Goal: Information Seeking & Learning: Learn about a topic

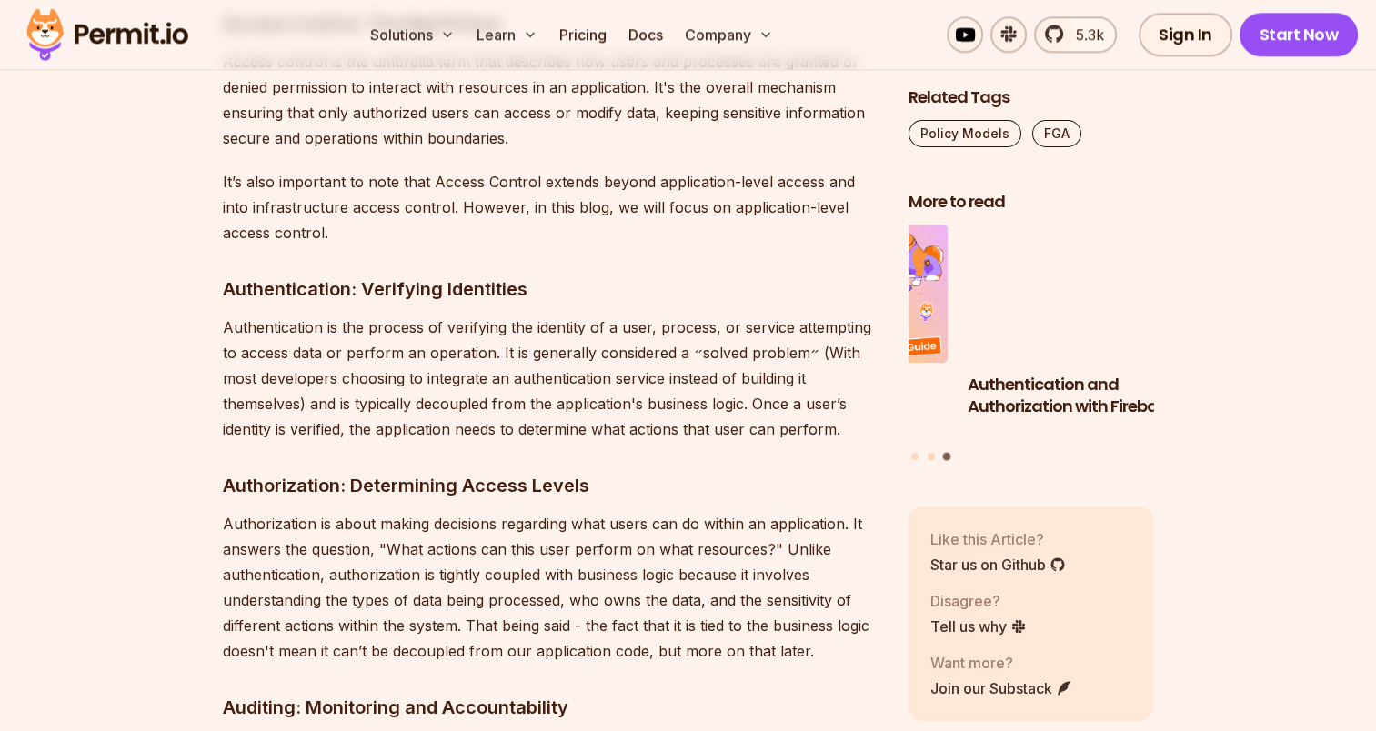
scroll to position [2172, 0]
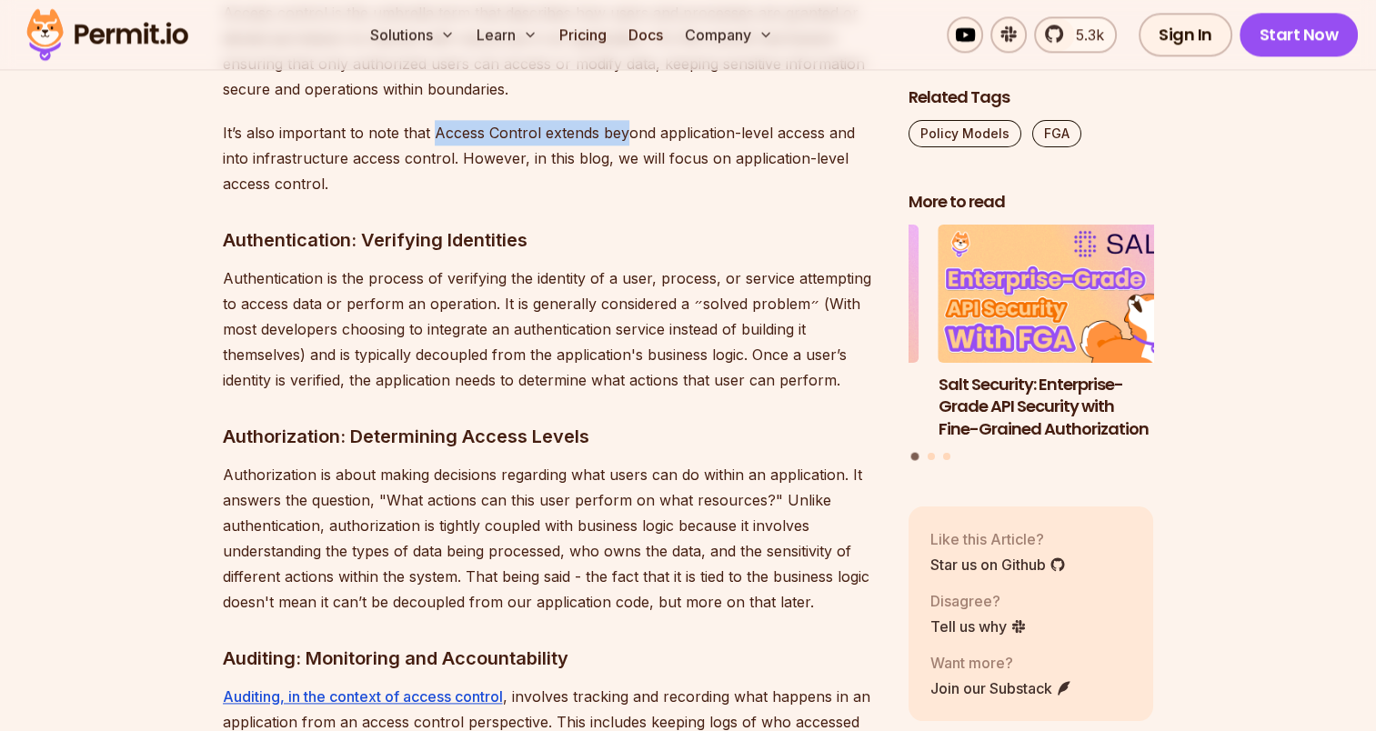
drag, startPoint x: 429, startPoint y: 105, endPoint x: 620, endPoint y: 110, distance: 191.0
click at [620, 120] on p "It’s also important to note that Access Control extends beyond application-leve…" at bounding box center [551, 158] width 657 height 76
drag, startPoint x: 620, startPoint y: 110, endPoint x: 613, endPoint y: 146, distance: 37.1
click at [613, 146] on p "It’s also important to note that Access Control extends beyond application-leve…" at bounding box center [551, 158] width 657 height 76
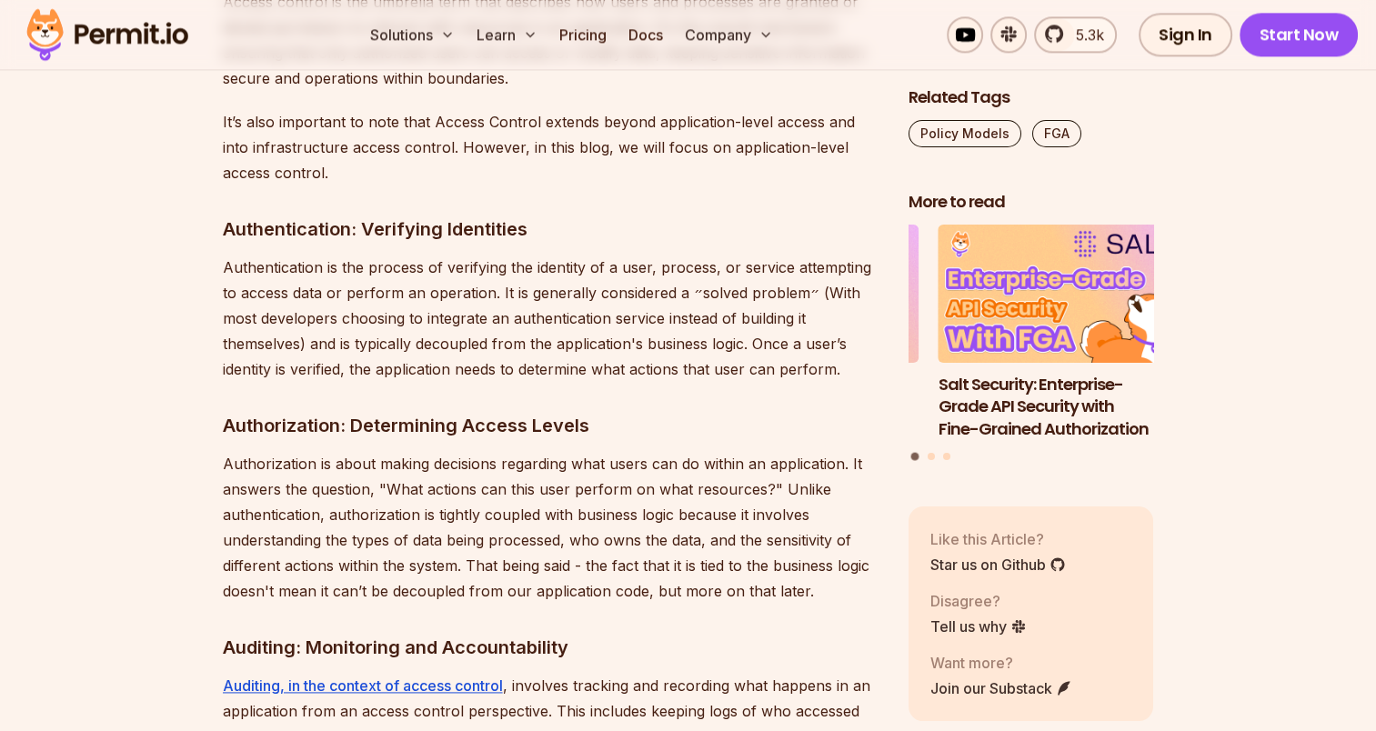
scroll to position [2184, 0]
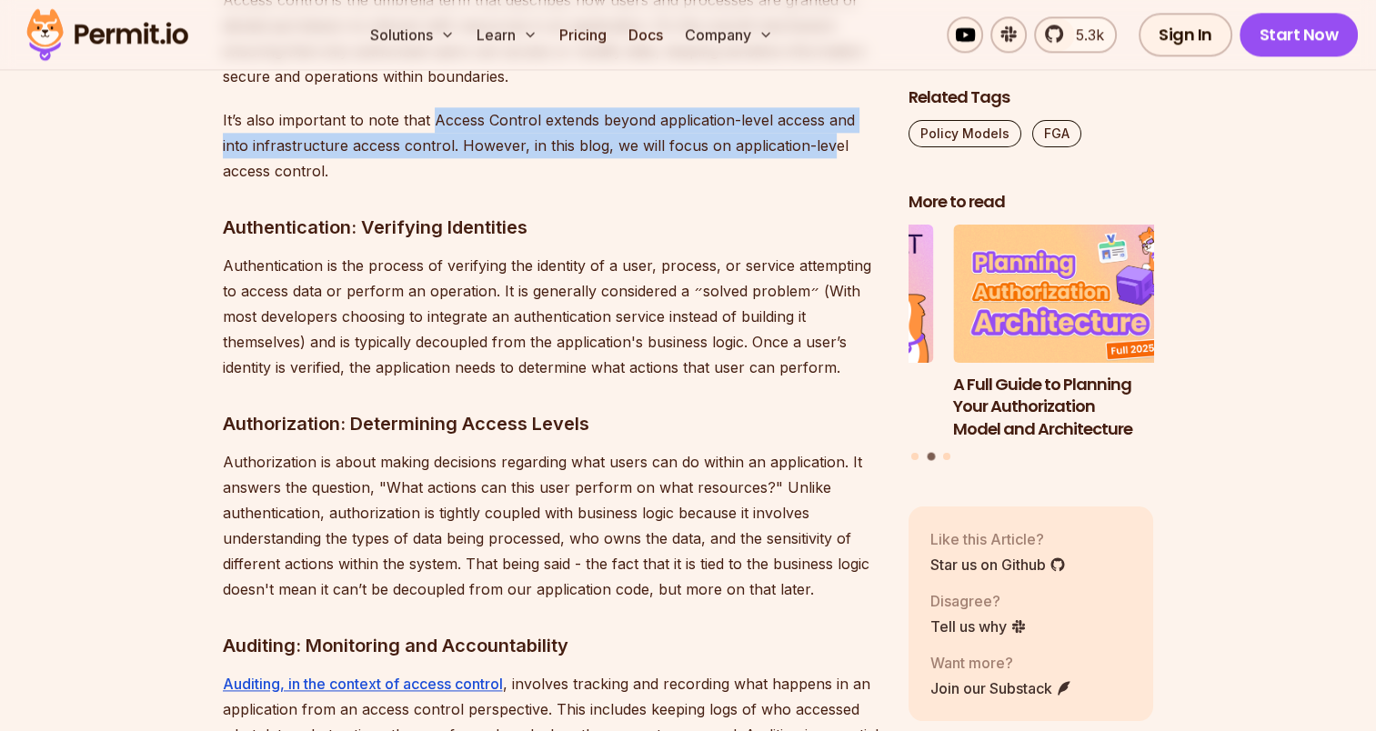
drag, startPoint x: 433, startPoint y: 98, endPoint x: 828, endPoint y: 124, distance: 396.4
click at [828, 124] on p "It’s also important to note that Access Control extends beyond application-leve…" at bounding box center [551, 145] width 657 height 76
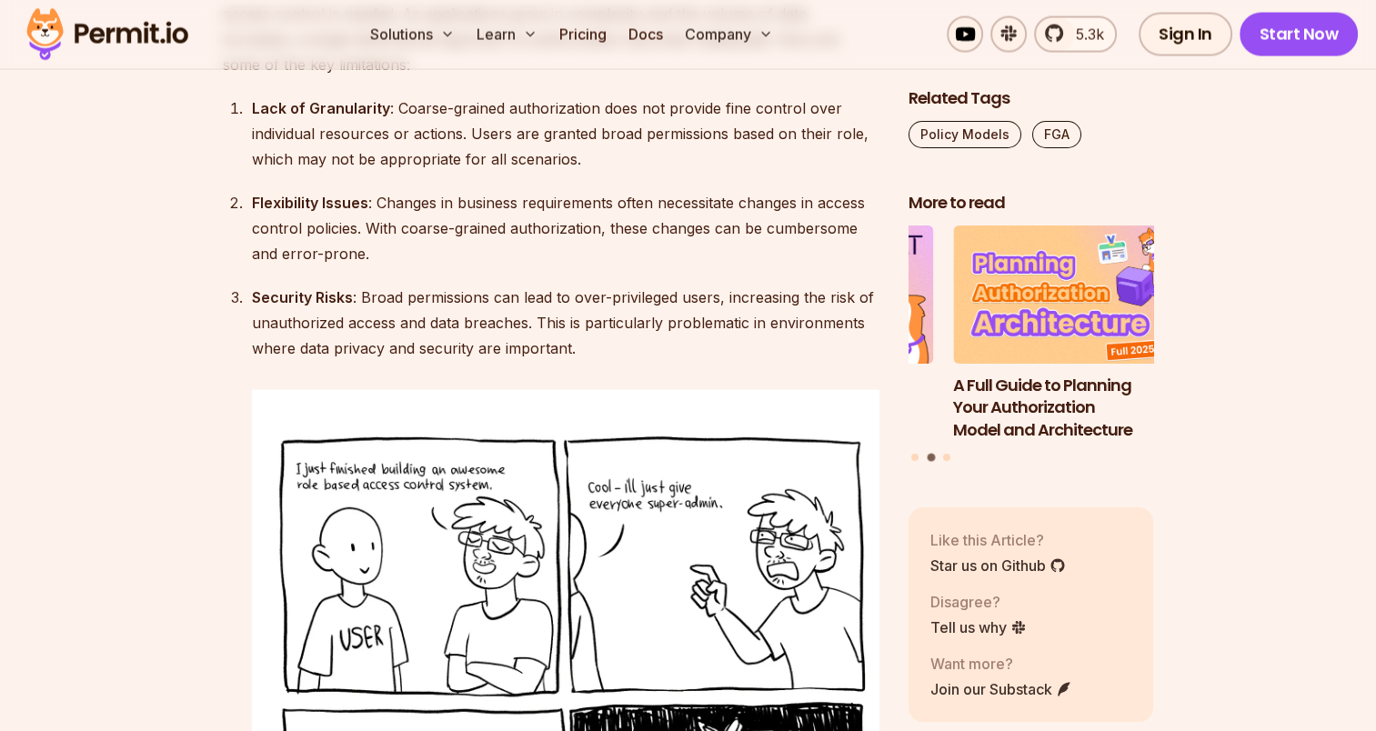
scroll to position [3684, 0]
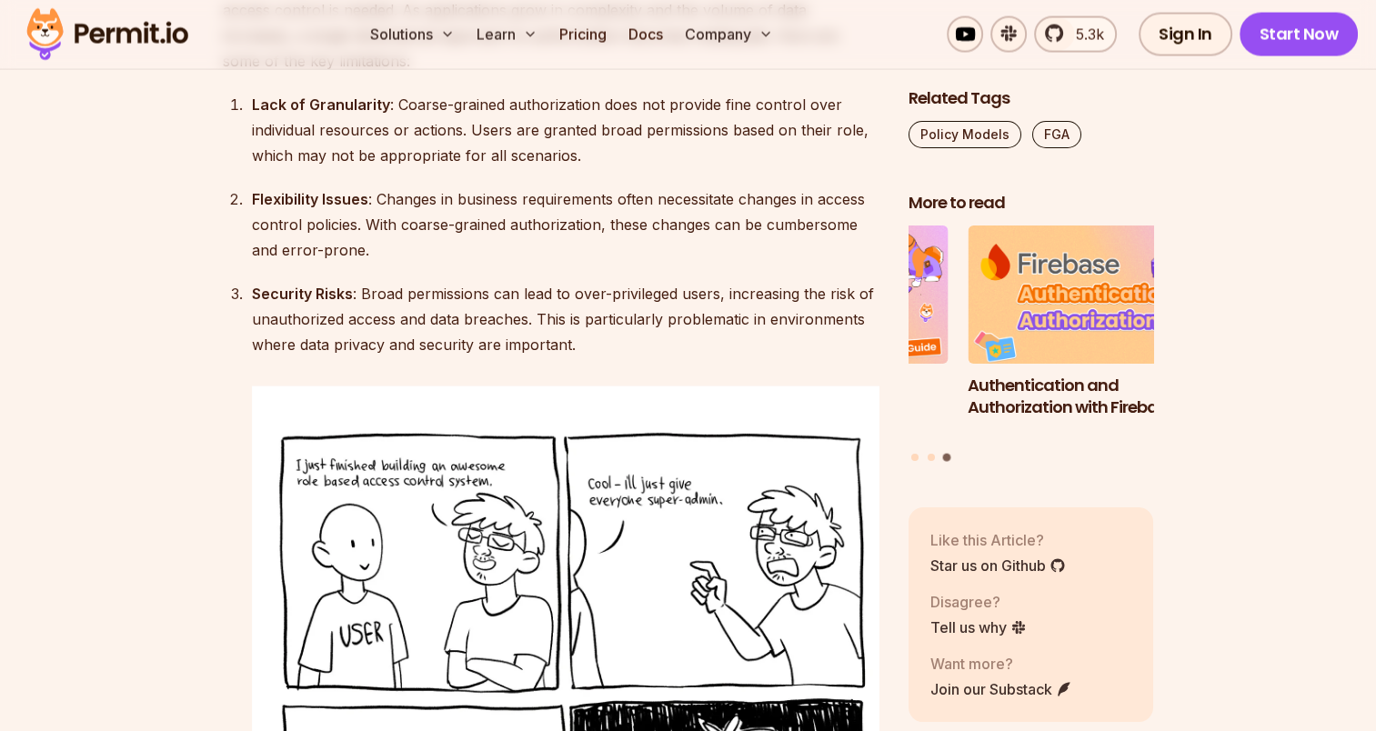
click at [630, 201] on div "Flexibility Issues : Changes in business requirements often necessitate changes…" at bounding box center [565, 224] width 627 height 76
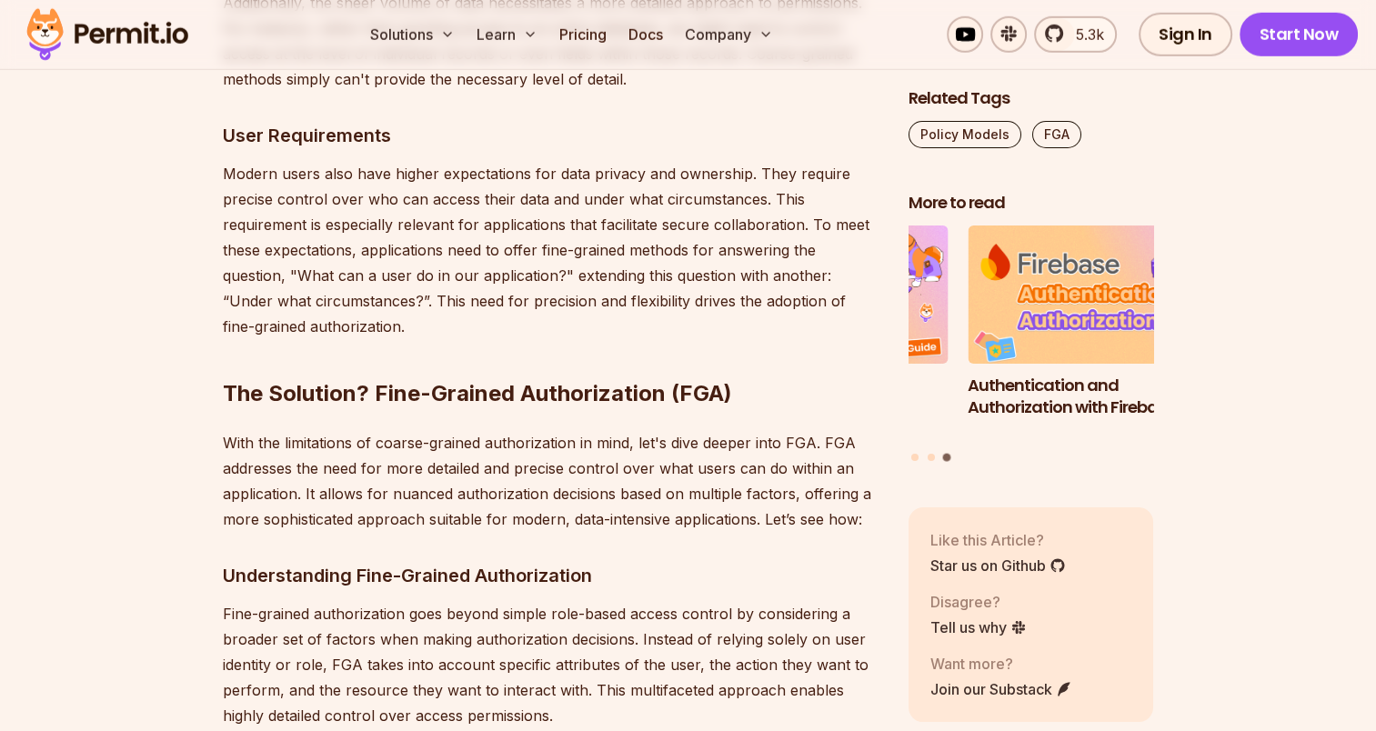
scroll to position [5186, 0]
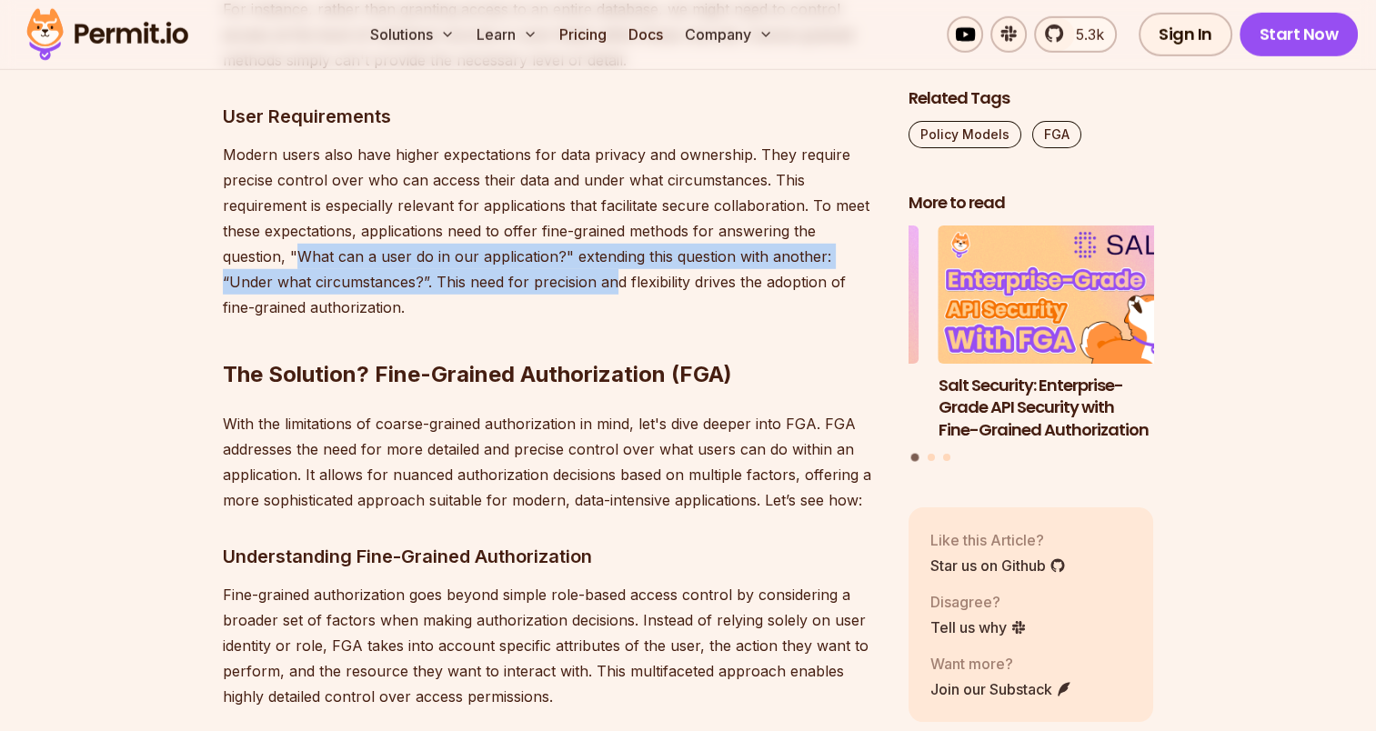
drag, startPoint x: 297, startPoint y: 204, endPoint x: 559, endPoint y: 219, distance: 262.4
click at [559, 219] on p "Modern users also have higher expectations for data privacy and ownership. They…" at bounding box center [551, 231] width 657 height 178
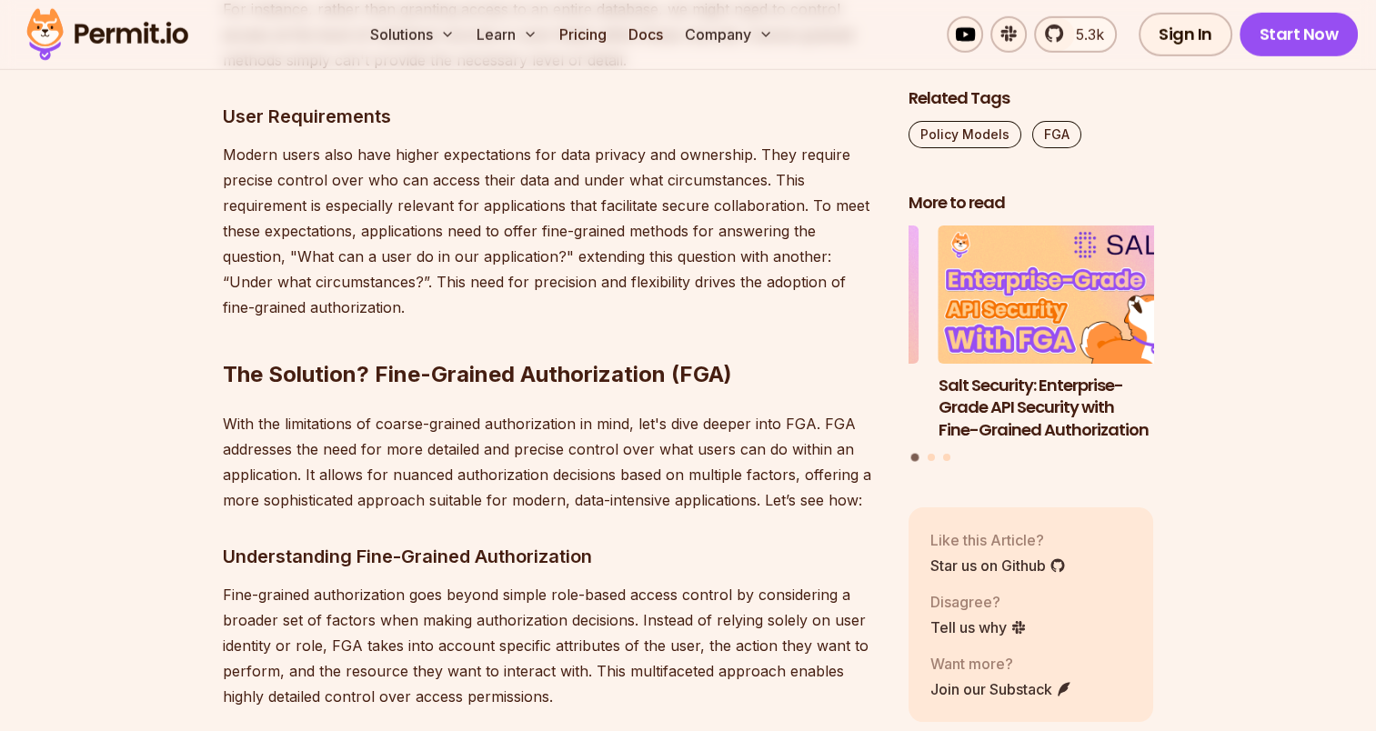
drag, startPoint x: 559, startPoint y: 219, endPoint x: 681, endPoint y: 250, distance: 125.7
click at [681, 287] on h2 "The Solution? Fine-Grained Authorization (FGA)" at bounding box center [551, 338] width 657 height 102
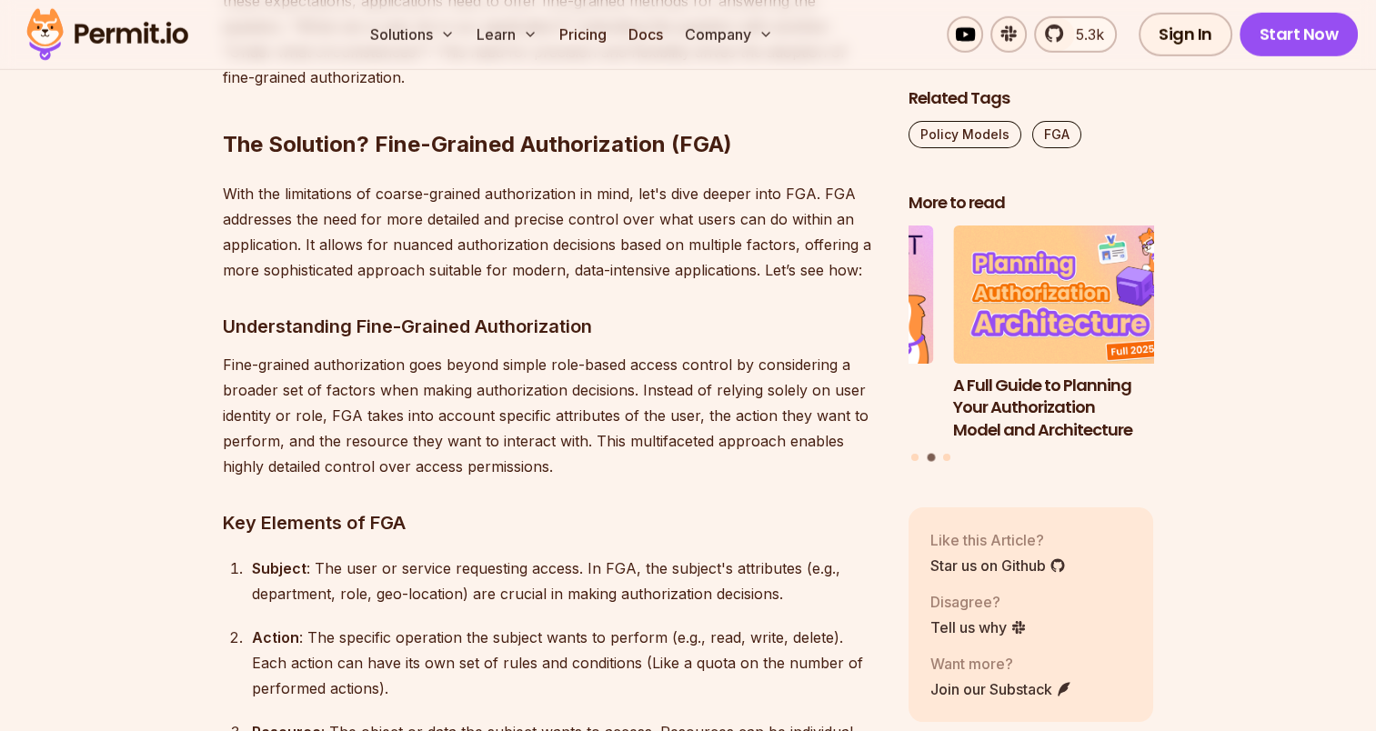
scroll to position [5427, 0]
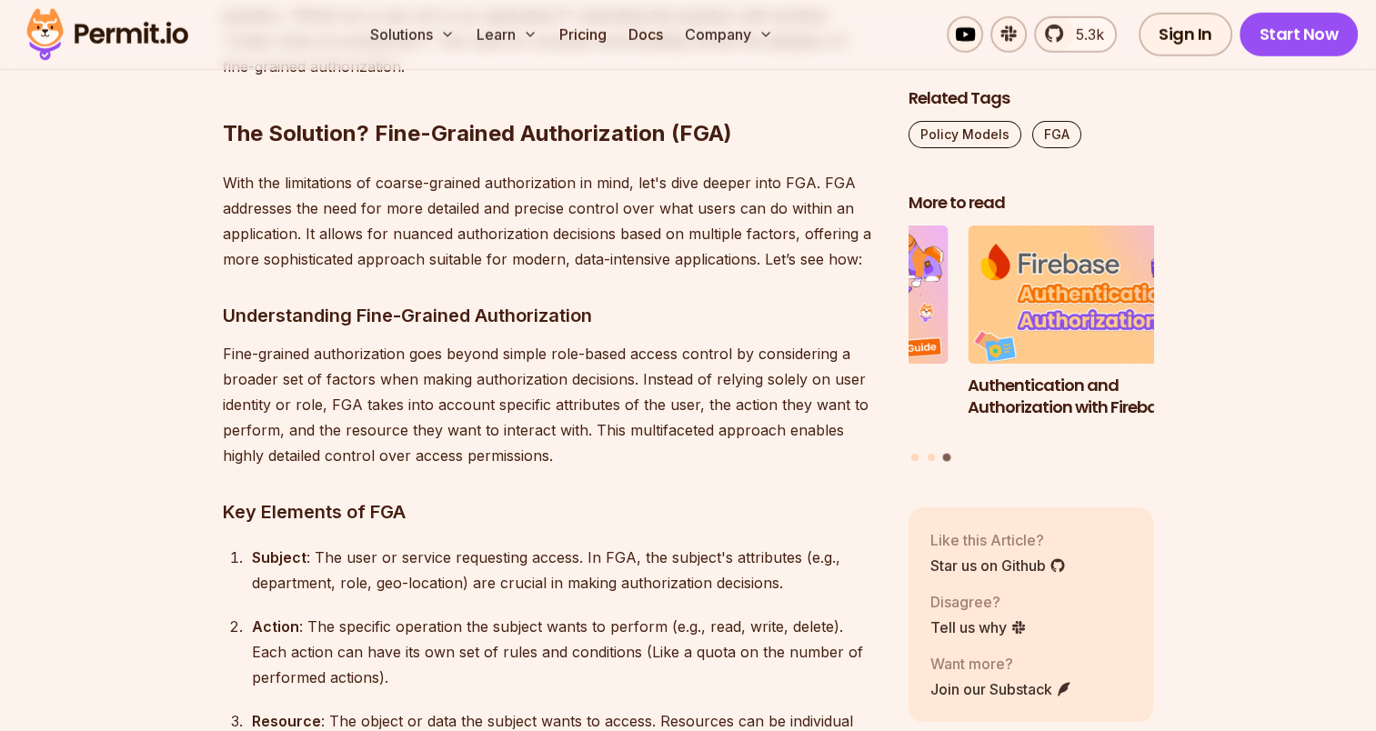
click at [799, 170] on p "With the limitations of coarse-grained authorization in mind, let's dive deeper…" at bounding box center [551, 221] width 657 height 102
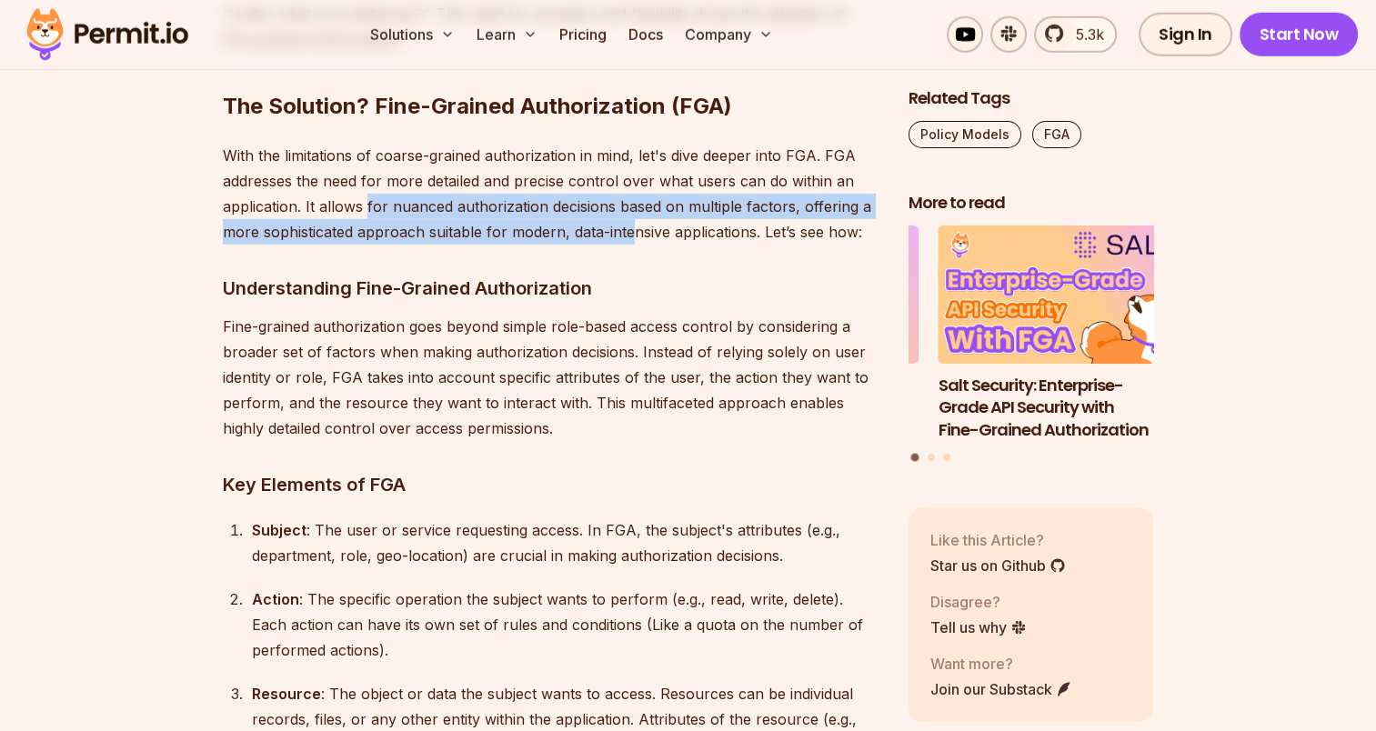
drag, startPoint x: 366, startPoint y: 152, endPoint x: 629, endPoint y: 189, distance: 265.4
click at [629, 189] on p "With the limitations of coarse-grained authorization in mind, let's dive deeper…" at bounding box center [551, 194] width 657 height 102
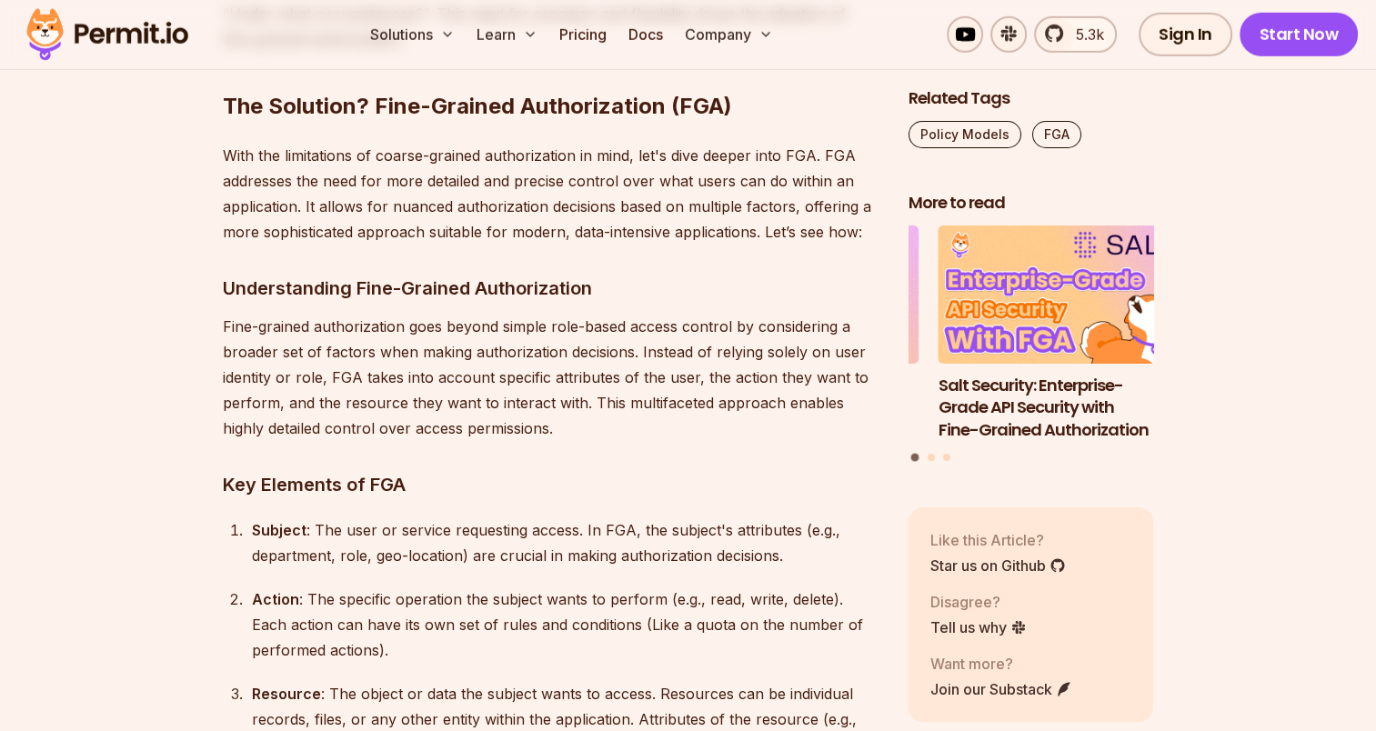
drag, startPoint x: 629, startPoint y: 189, endPoint x: 647, endPoint y: 247, distance: 60.7
click at [647, 274] on h3 "Understanding Fine-Grained Authorization" at bounding box center [551, 288] width 657 height 29
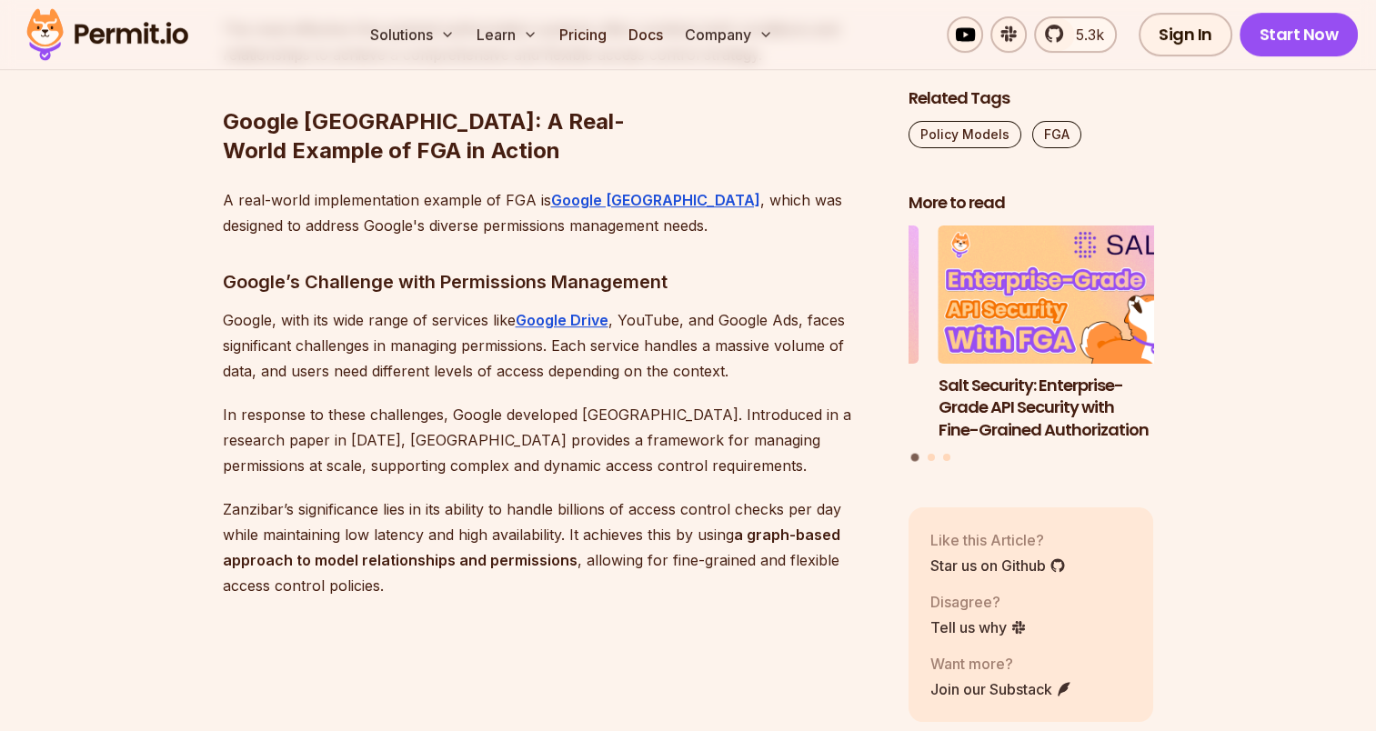
scroll to position [7678, 0]
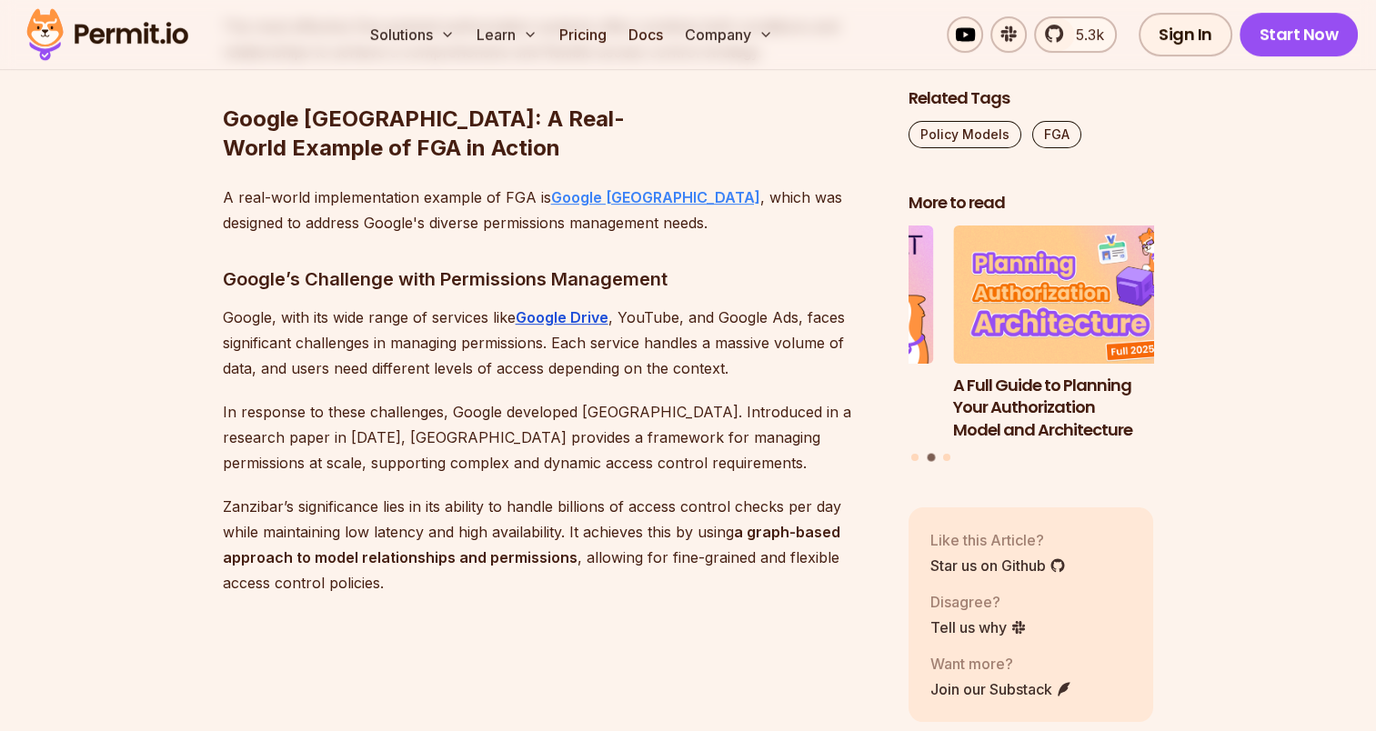
click at [633, 188] on strong "Google [GEOGRAPHIC_DATA]" at bounding box center [655, 197] width 209 height 18
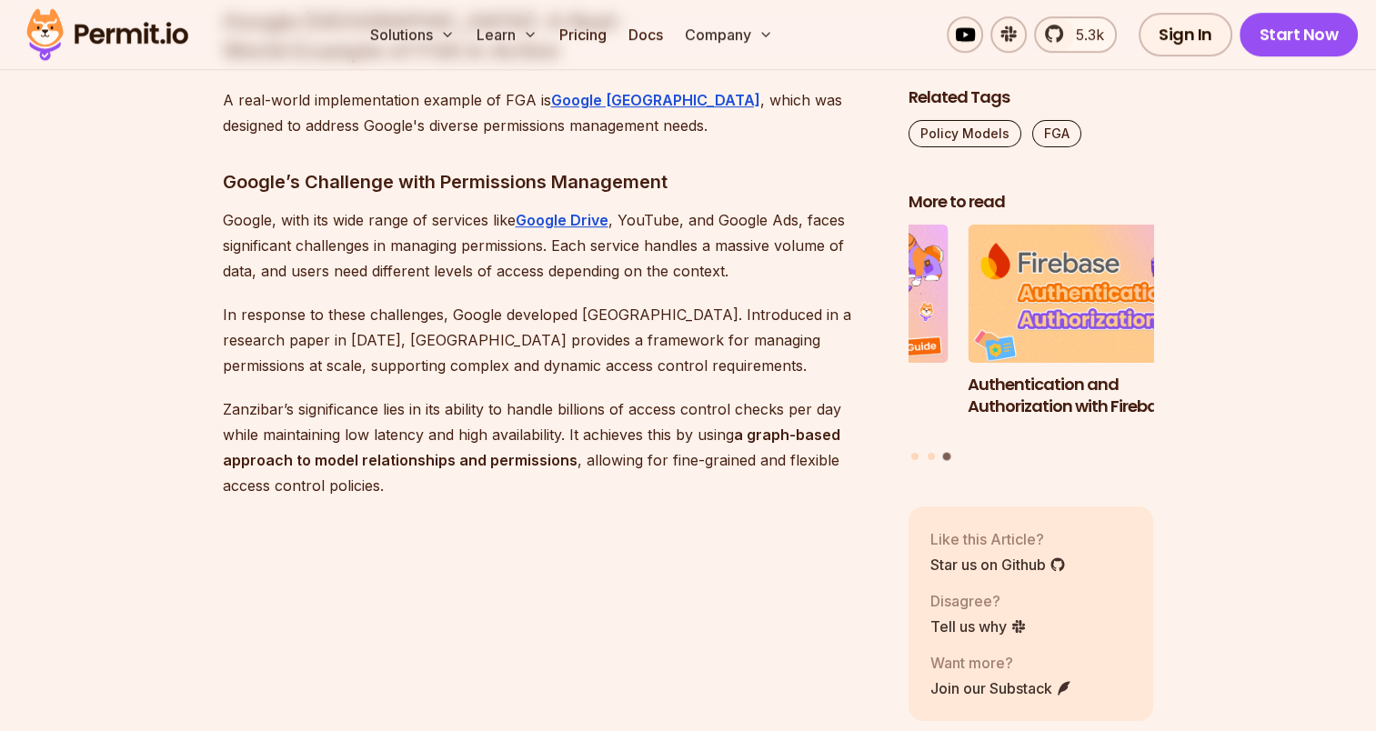
scroll to position [7846, 0]
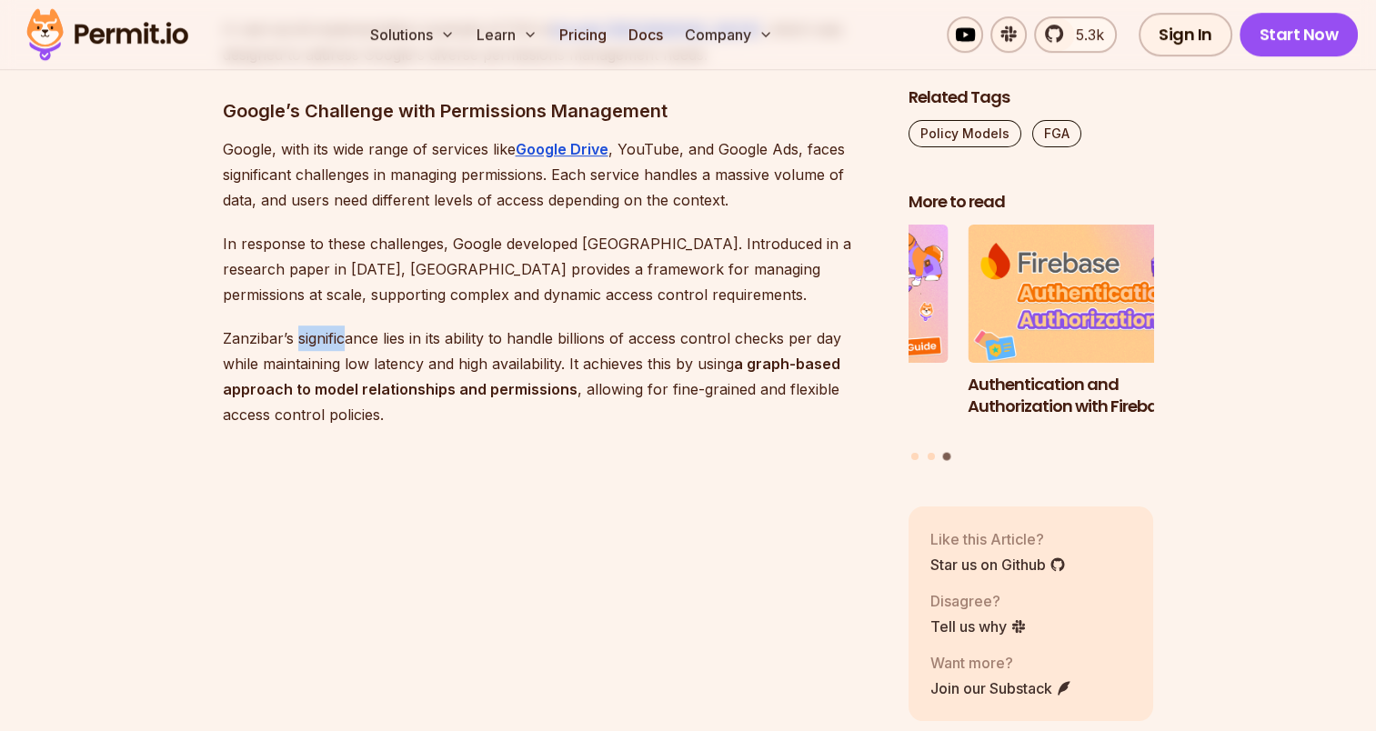
drag, startPoint x: 298, startPoint y: 257, endPoint x: 342, endPoint y: 262, distance: 43.9
click at [342, 326] on p "Zanzibar’s significance lies in its ability to handle billions of access contro…" at bounding box center [551, 377] width 657 height 102
drag, startPoint x: 342, startPoint y: 262, endPoint x: 365, endPoint y: 276, distance: 27.0
click at [365, 326] on p "Zanzibar’s significance lies in its ability to handle billions of access contro…" at bounding box center [551, 377] width 657 height 102
click at [347, 326] on p "Zanzibar’s significance lies in its ability to handle billions of access contro…" at bounding box center [551, 377] width 657 height 102
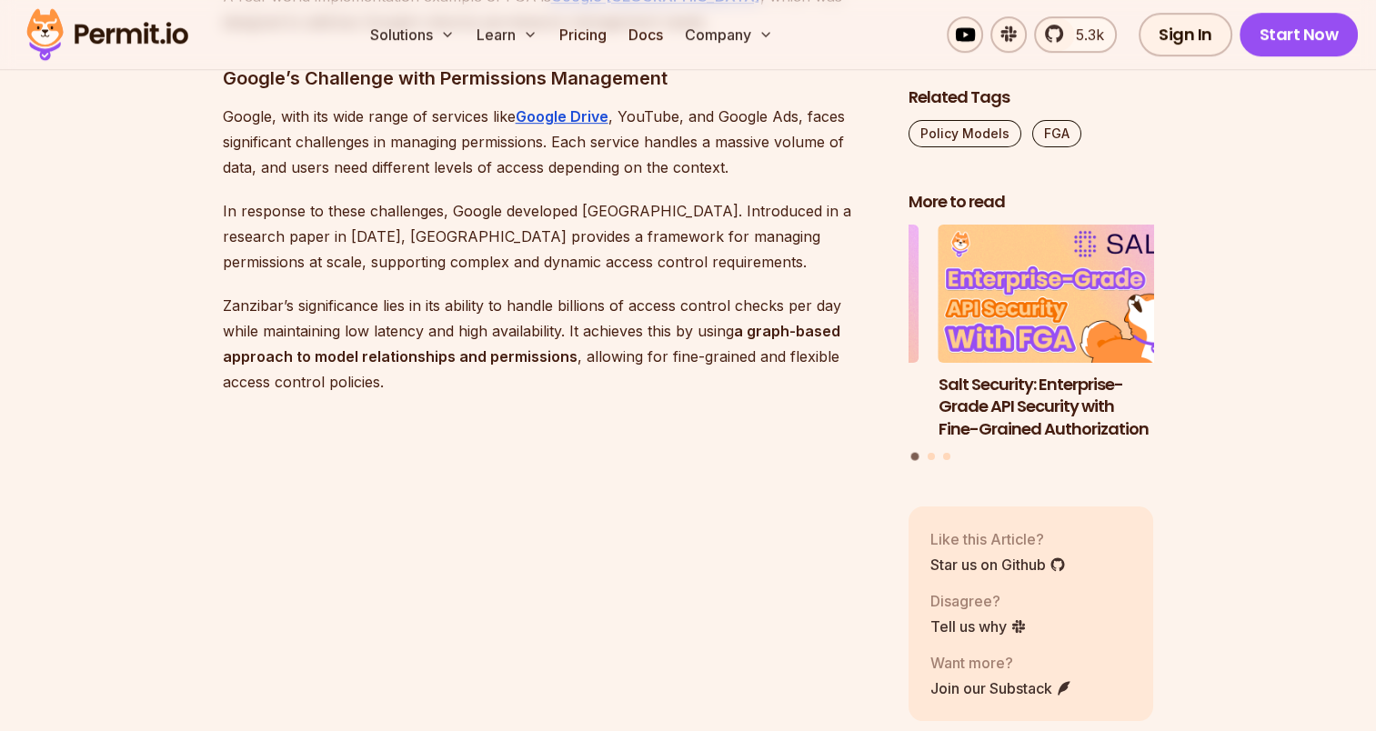
scroll to position [7868, 0]
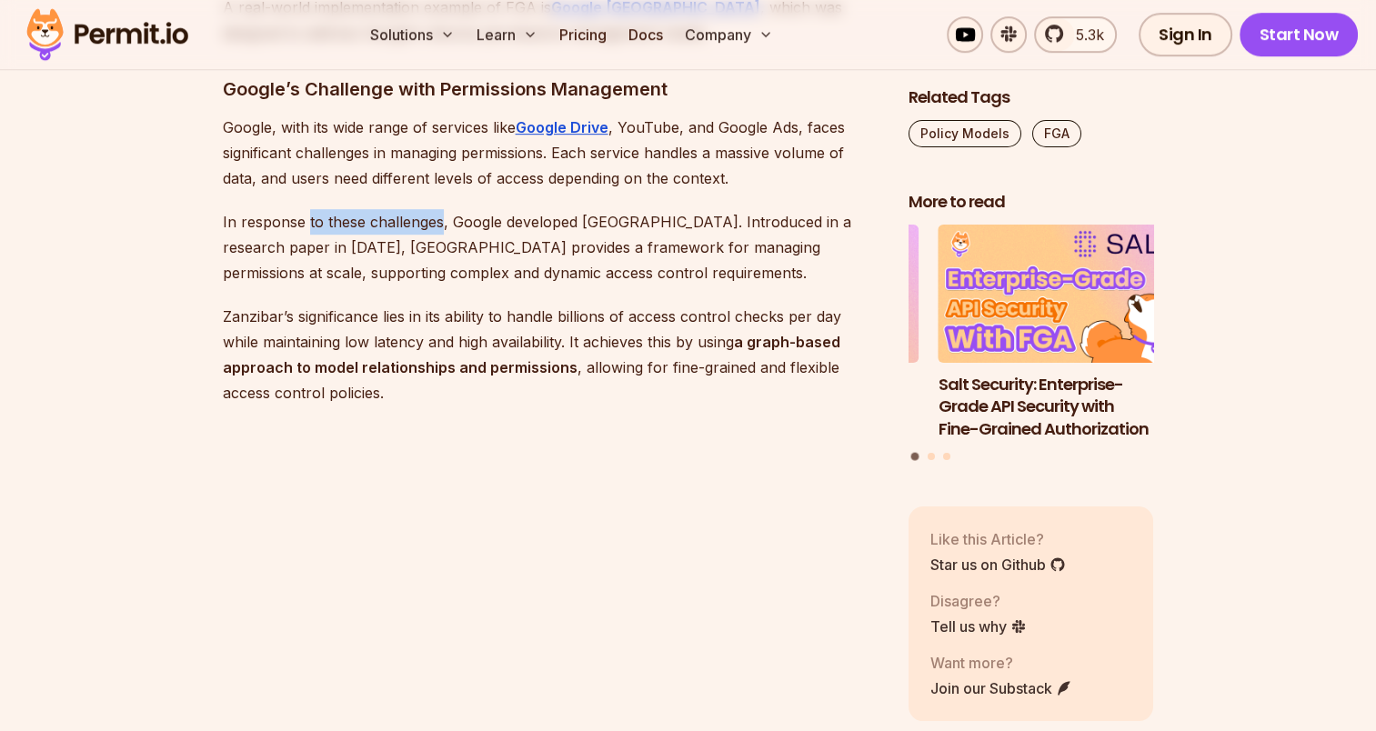
drag, startPoint x: 306, startPoint y: 141, endPoint x: 443, endPoint y: 145, distance: 136.5
click at [443, 209] on p "In response to these challenges, Google developed Zanzibar. Introduced in a res…" at bounding box center [551, 247] width 657 height 76
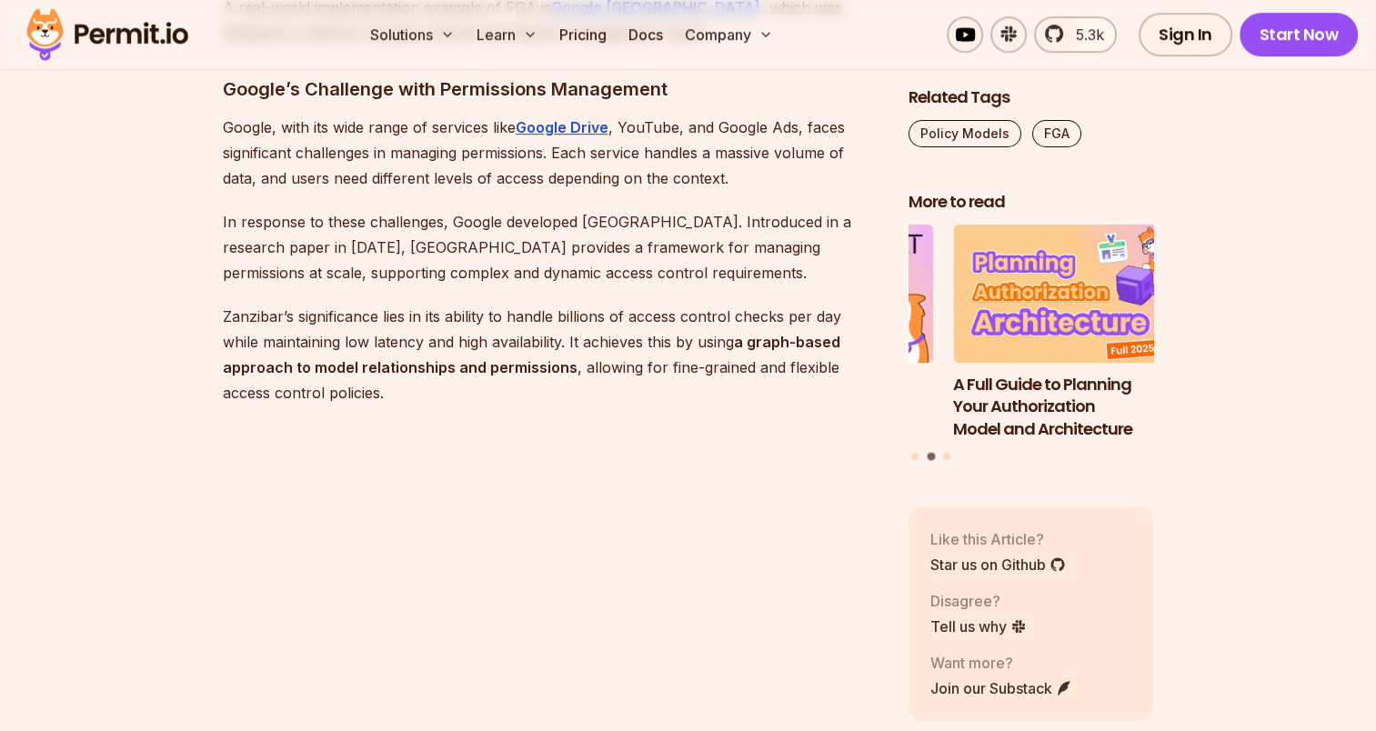
drag, startPoint x: 443, startPoint y: 145, endPoint x: 491, endPoint y: 186, distance: 63.2
click at [491, 209] on p "In response to these challenges, Google developed Zanzibar. Introduced in a res…" at bounding box center [551, 247] width 657 height 76
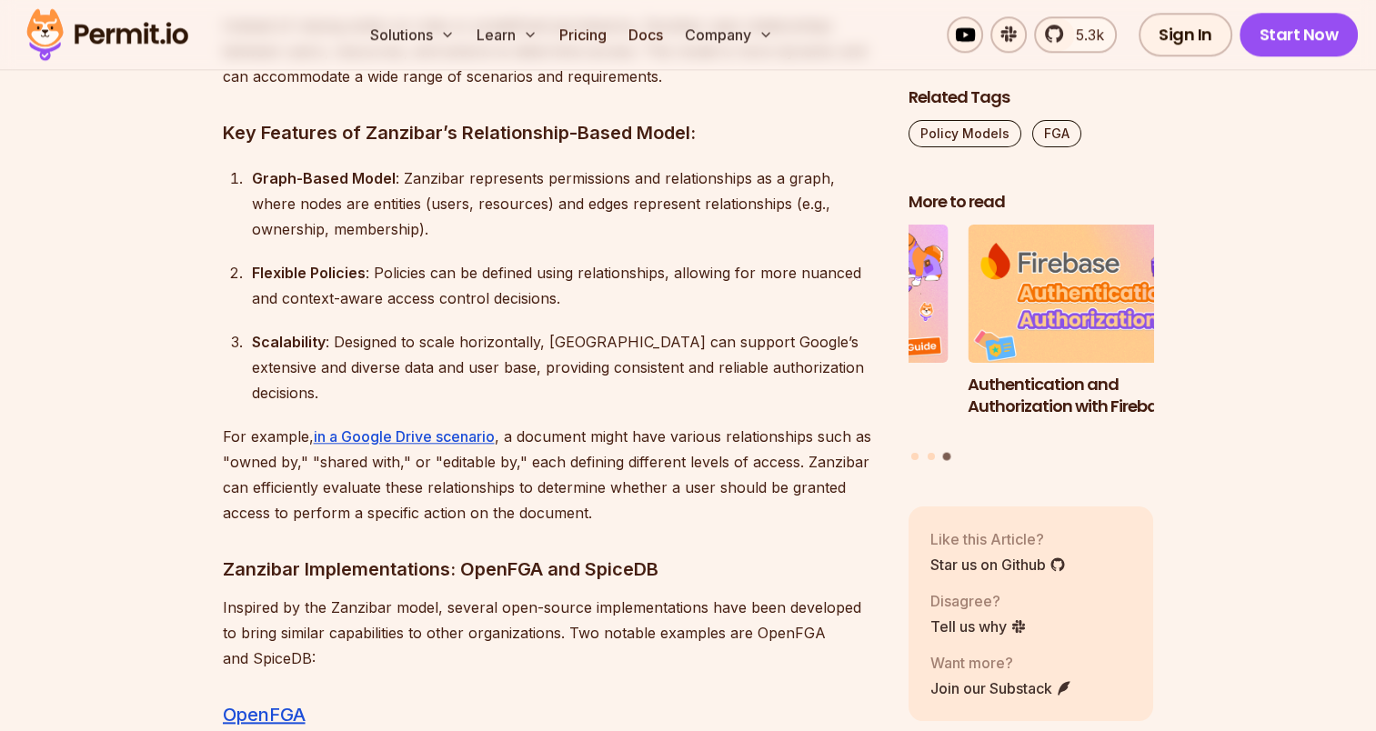
scroll to position [8555, 0]
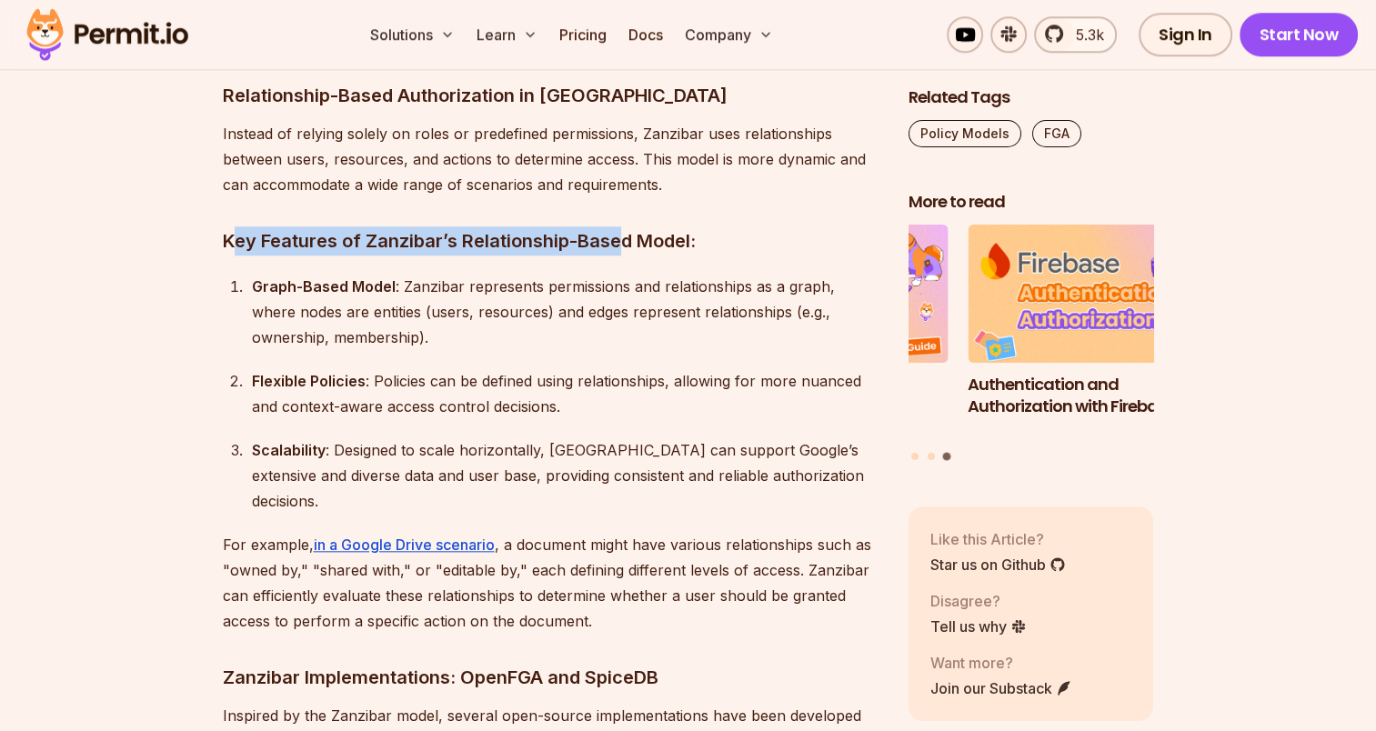
drag, startPoint x: 235, startPoint y: 161, endPoint x: 618, endPoint y: 164, distance: 383.8
click at [618, 226] on h3 "Key Features of Zanzibar’s Relationship-Based Model:" at bounding box center [551, 240] width 657 height 29
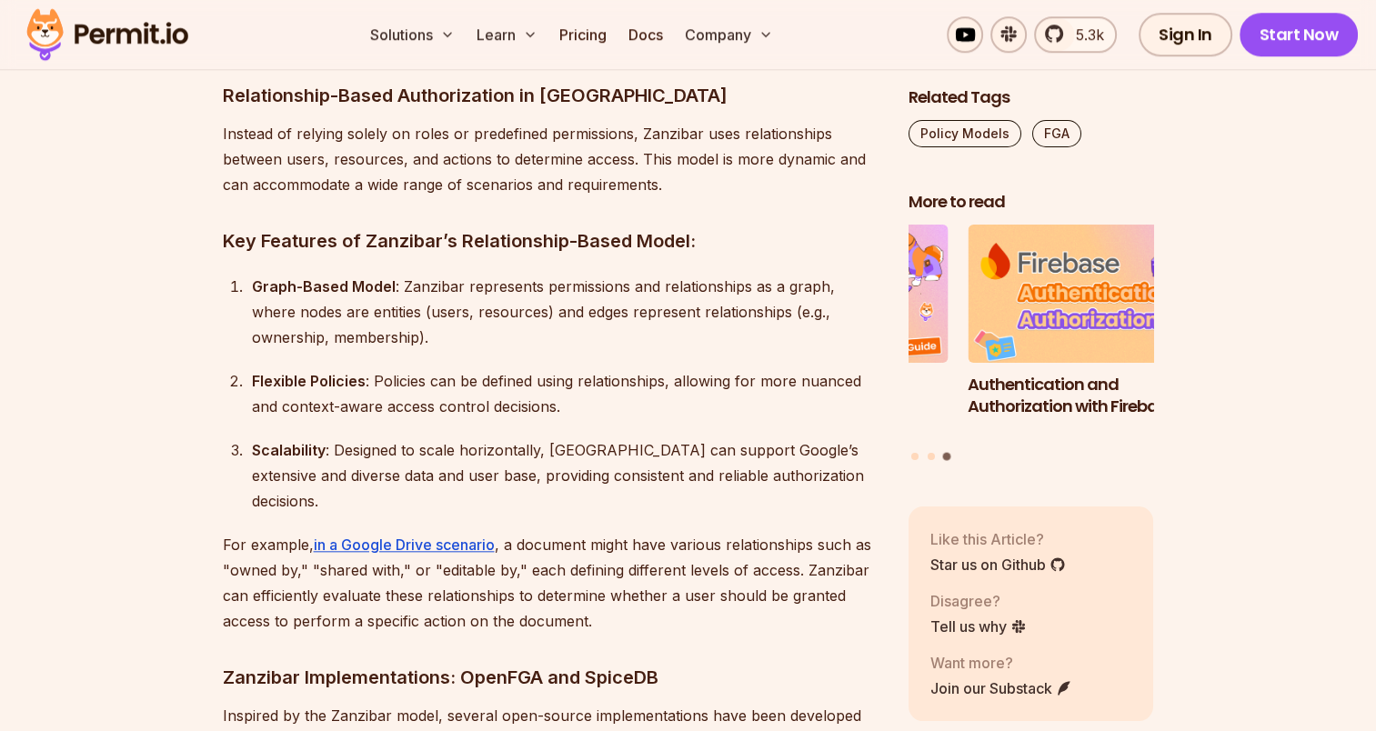
drag, startPoint x: 618, startPoint y: 164, endPoint x: 527, endPoint y: 266, distance: 137.1
click at [527, 274] on div "Graph-Based Model : Zanzibar represents permissions and relationships as a grap…" at bounding box center [565, 312] width 627 height 76
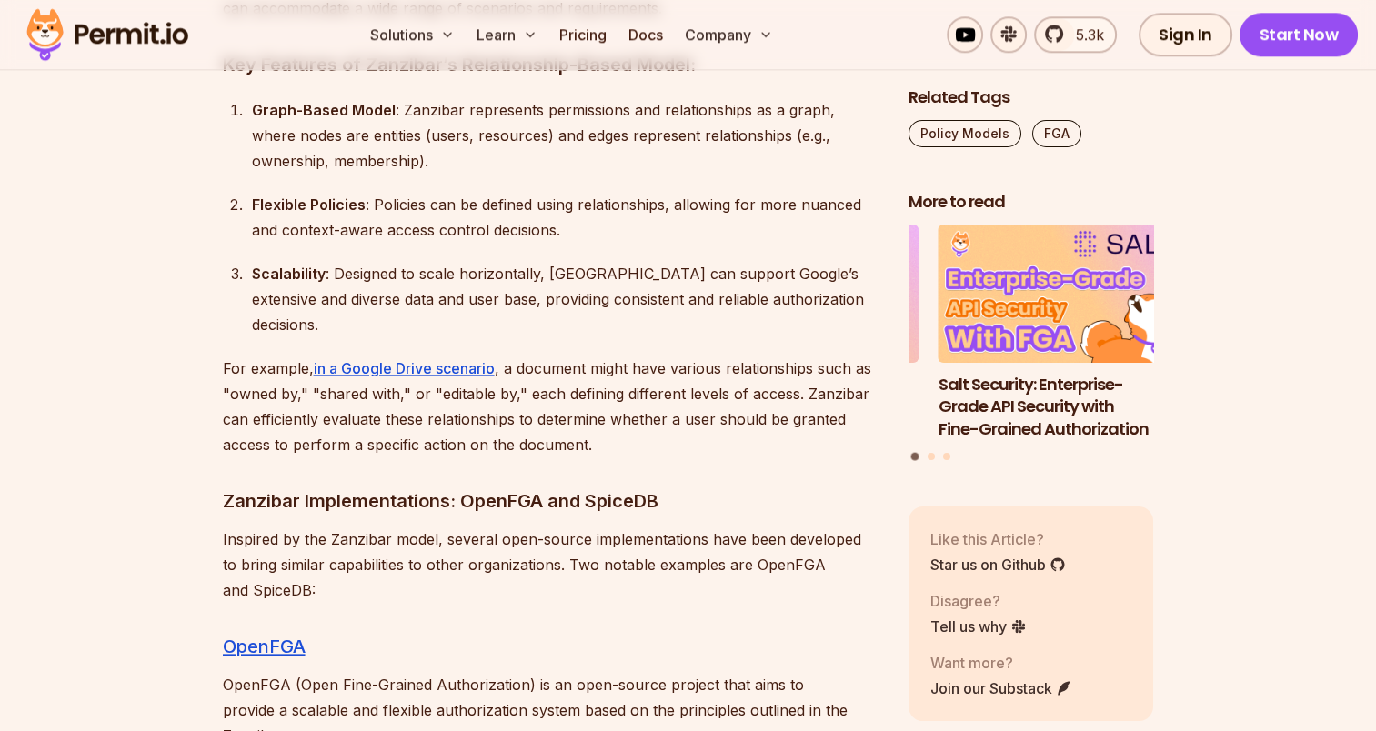
scroll to position [8741, 0]
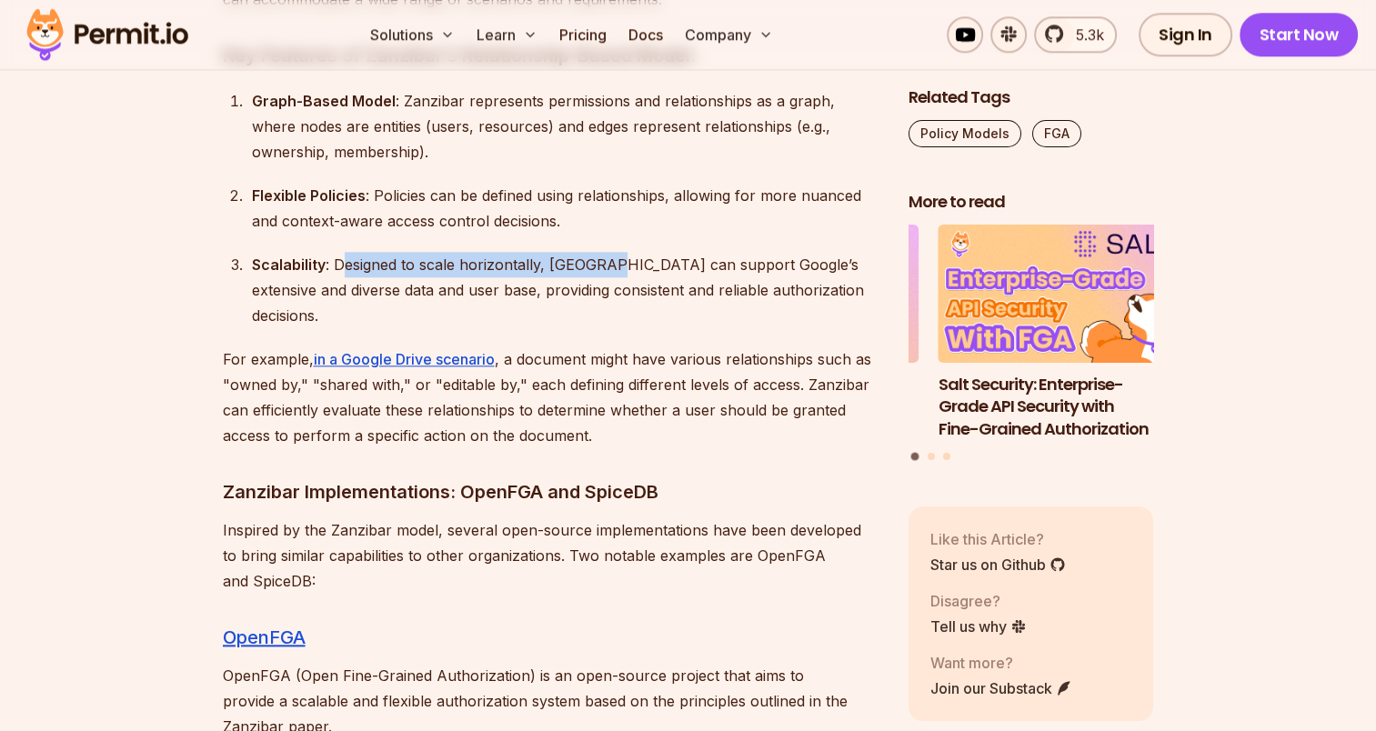
drag, startPoint x: 338, startPoint y: 182, endPoint x: 608, endPoint y: 181, distance: 270.1
click at [608, 252] on div "Scalability : Designed to scale horizontally, Zanzibar can support Google’s ext…" at bounding box center [565, 290] width 627 height 76
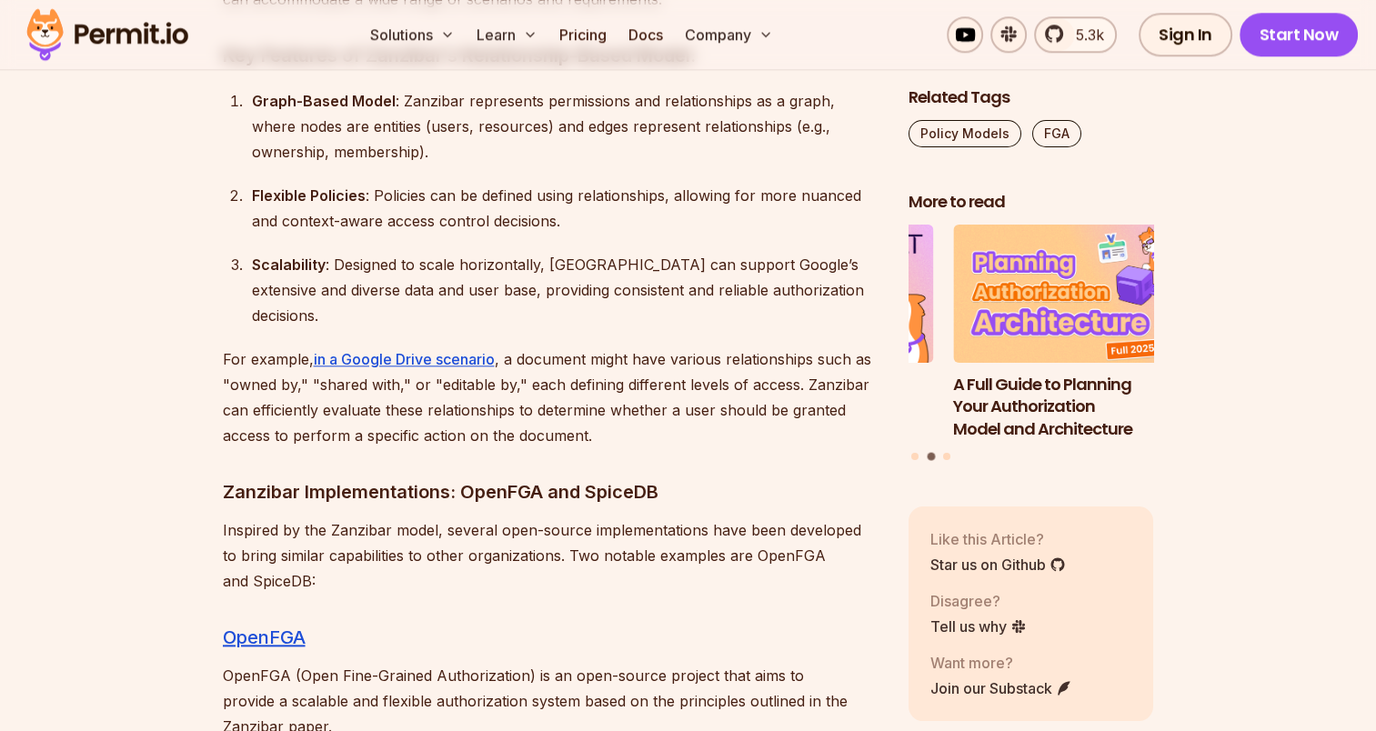
drag, startPoint x: 608, startPoint y: 181, endPoint x: 683, endPoint y: 193, distance: 75.5
click at [683, 252] on div "Scalability : Designed to scale horizontally, Zanzibar can support Google’s ext…" at bounding box center [565, 290] width 627 height 76
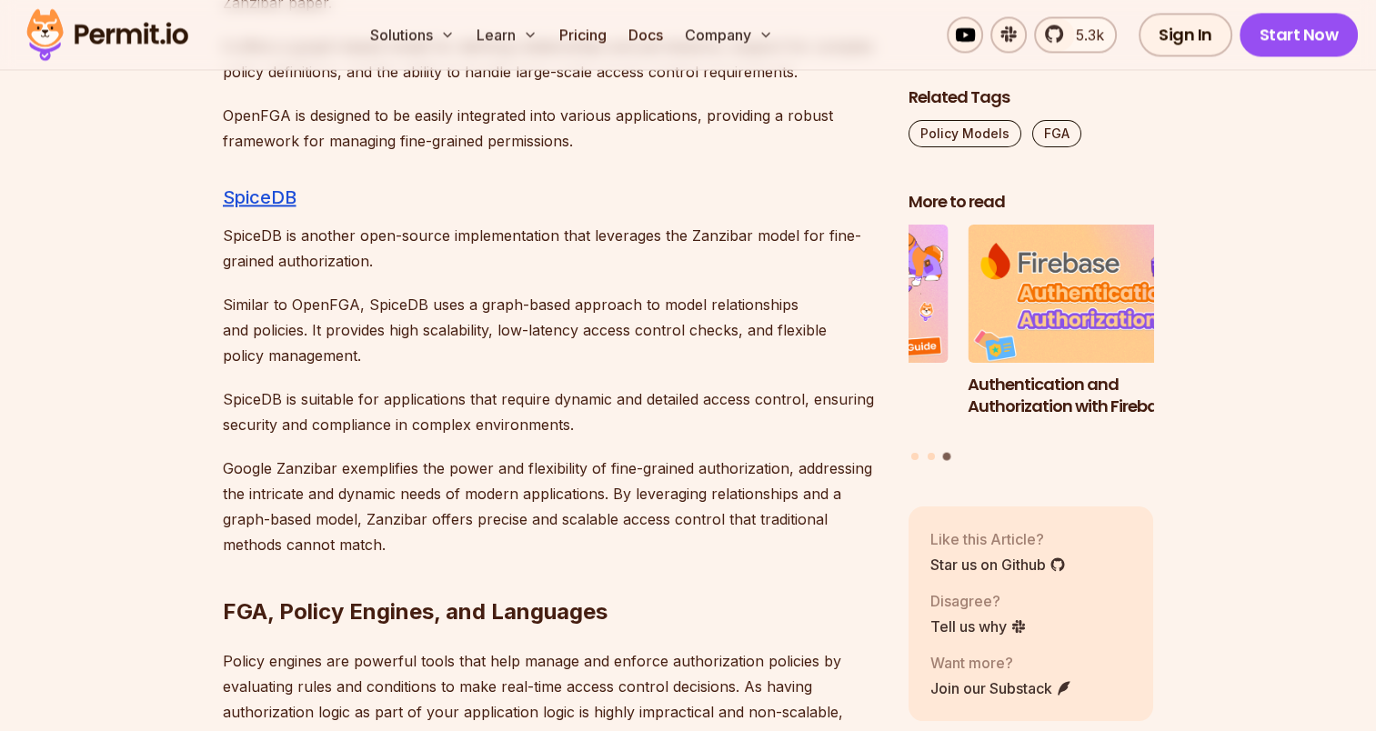
scroll to position [9475, 0]
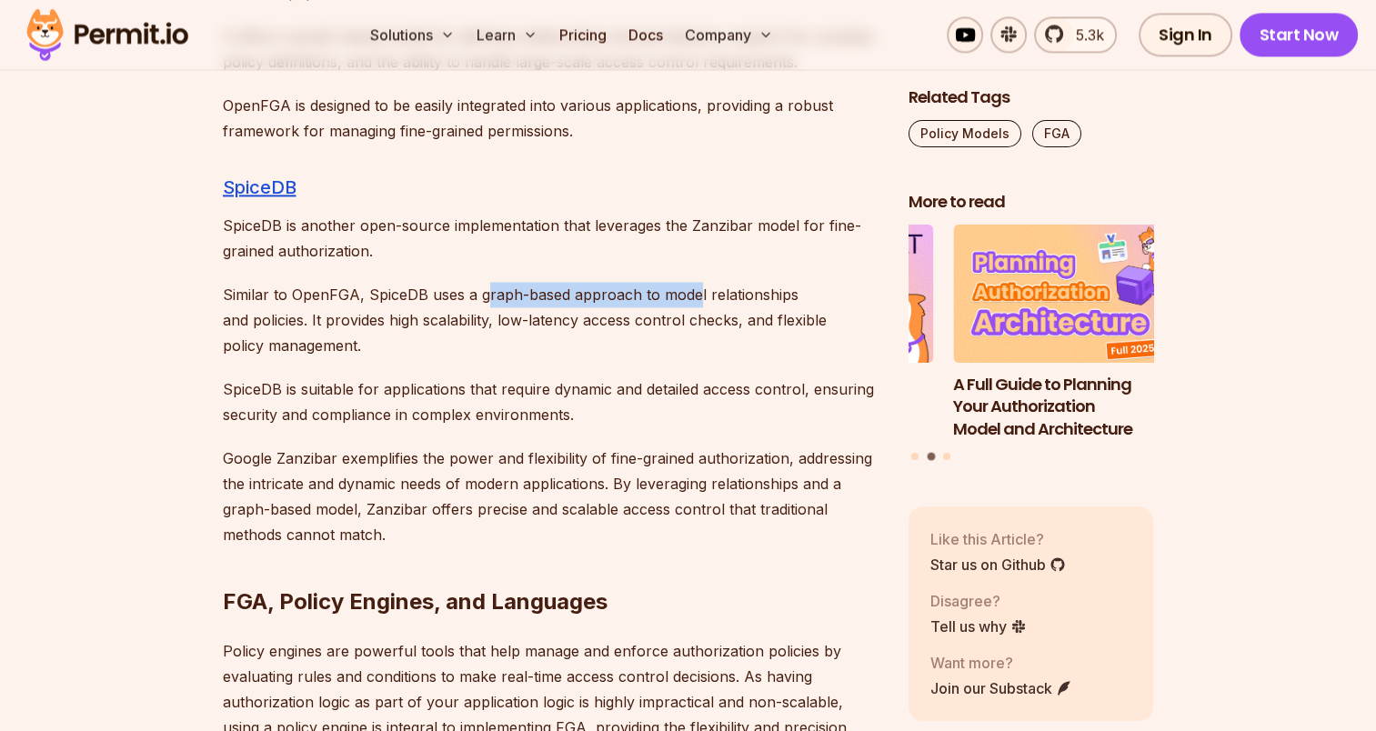
drag, startPoint x: 480, startPoint y: 190, endPoint x: 696, endPoint y: 186, distance: 215.6
click at [696, 282] on p "Similar to OpenFGA, SpiceDB uses a graph-based approach to model relationships …" at bounding box center [551, 320] width 657 height 76
drag, startPoint x: 696, startPoint y: 186, endPoint x: 604, endPoint y: 222, distance: 98.8
click at [604, 282] on p "Similar to OpenFGA, SpiceDB uses a graph-based approach to model relationships …" at bounding box center [551, 320] width 657 height 76
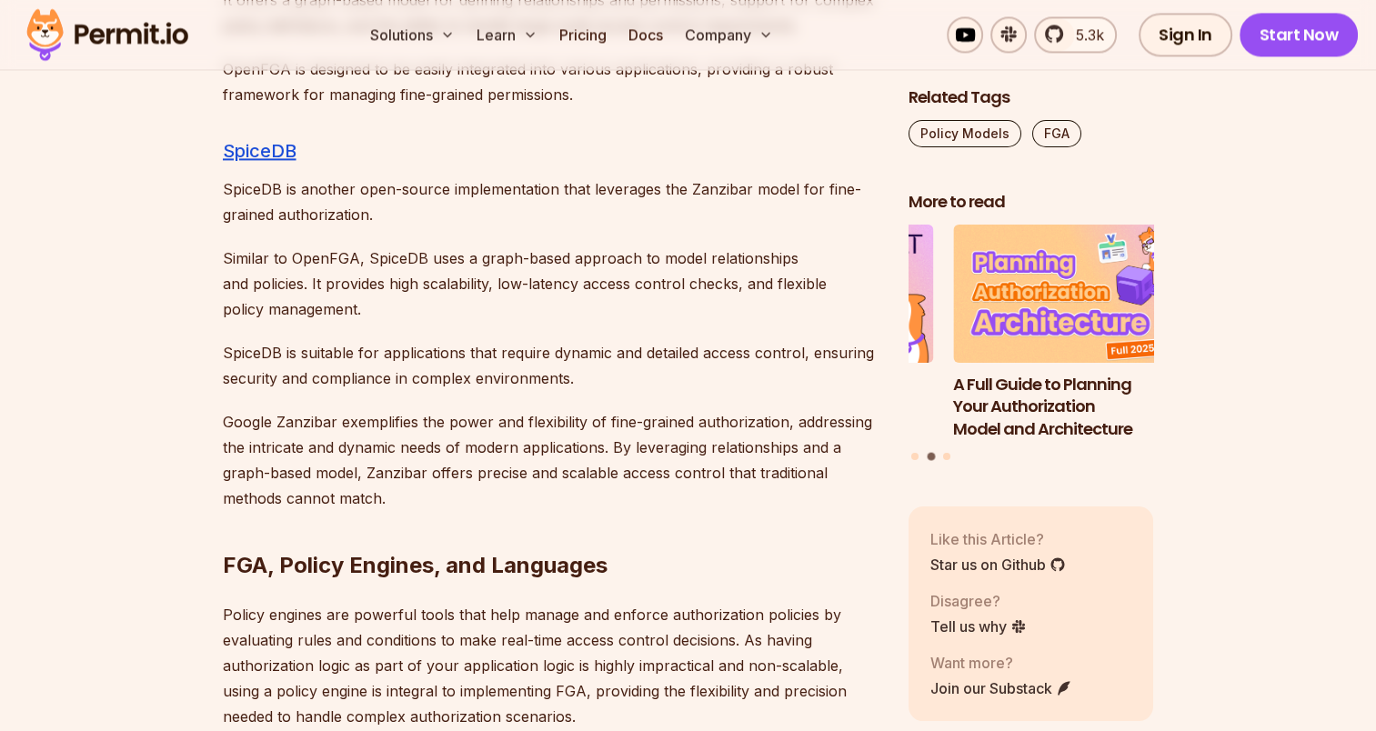
scroll to position [9512, 0]
drag, startPoint x: 284, startPoint y: 176, endPoint x: 460, endPoint y: 182, distance: 176.5
click at [460, 245] on p "Similar to OpenFGA, SpiceDB uses a graph-based approach to model relationships …" at bounding box center [551, 283] width 657 height 76
drag, startPoint x: 460, startPoint y: 182, endPoint x: 423, endPoint y: 209, distance: 46.2
click at [423, 245] on p "Similar to OpenFGA, SpiceDB uses a graph-based approach to model relationships …" at bounding box center [551, 283] width 657 height 76
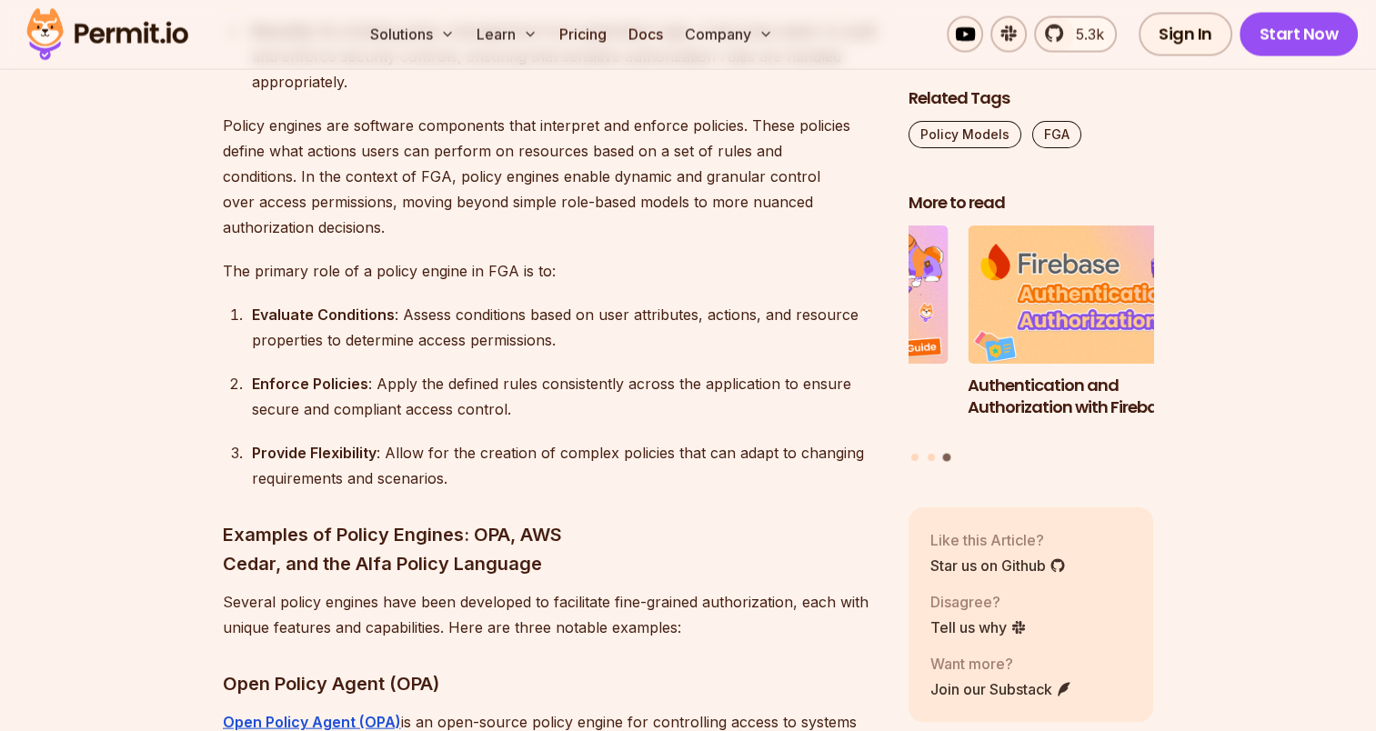
scroll to position [10611, 0]
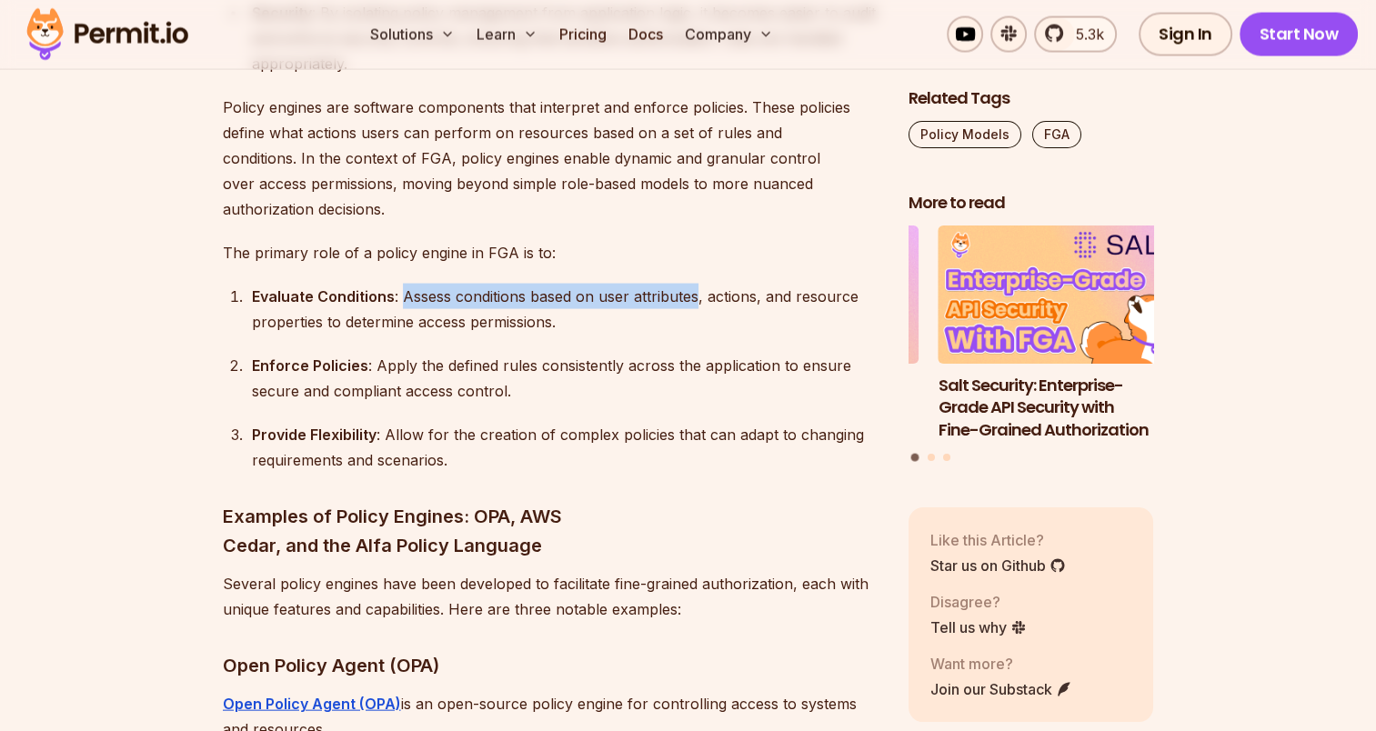
drag, startPoint x: 404, startPoint y: 188, endPoint x: 692, endPoint y: 190, distance: 288.3
click at [692, 284] on div "Evaluate Conditions : Assess conditions based on user attributes, actions, and …" at bounding box center [565, 309] width 627 height 51
drag, startPoint x: 692, startPoint y: 190, endPoint x: 694, endPoint y: 233, distance: 42.8
click at [694, 284] on ol "Evaluate Conditions : Assess conditions based on user attributes, actions, and …" at bounding box center [551, 378] width 657 height 189
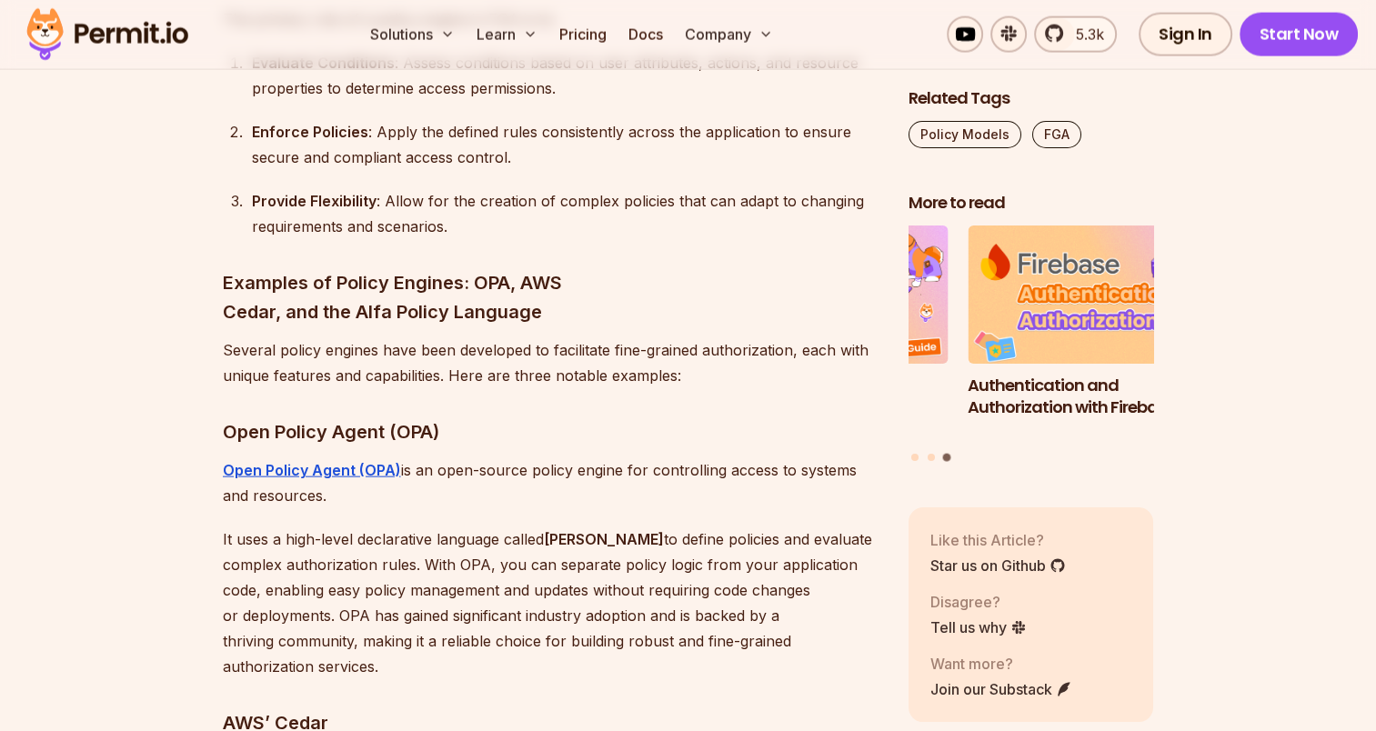
scroll to position [10846, 0]
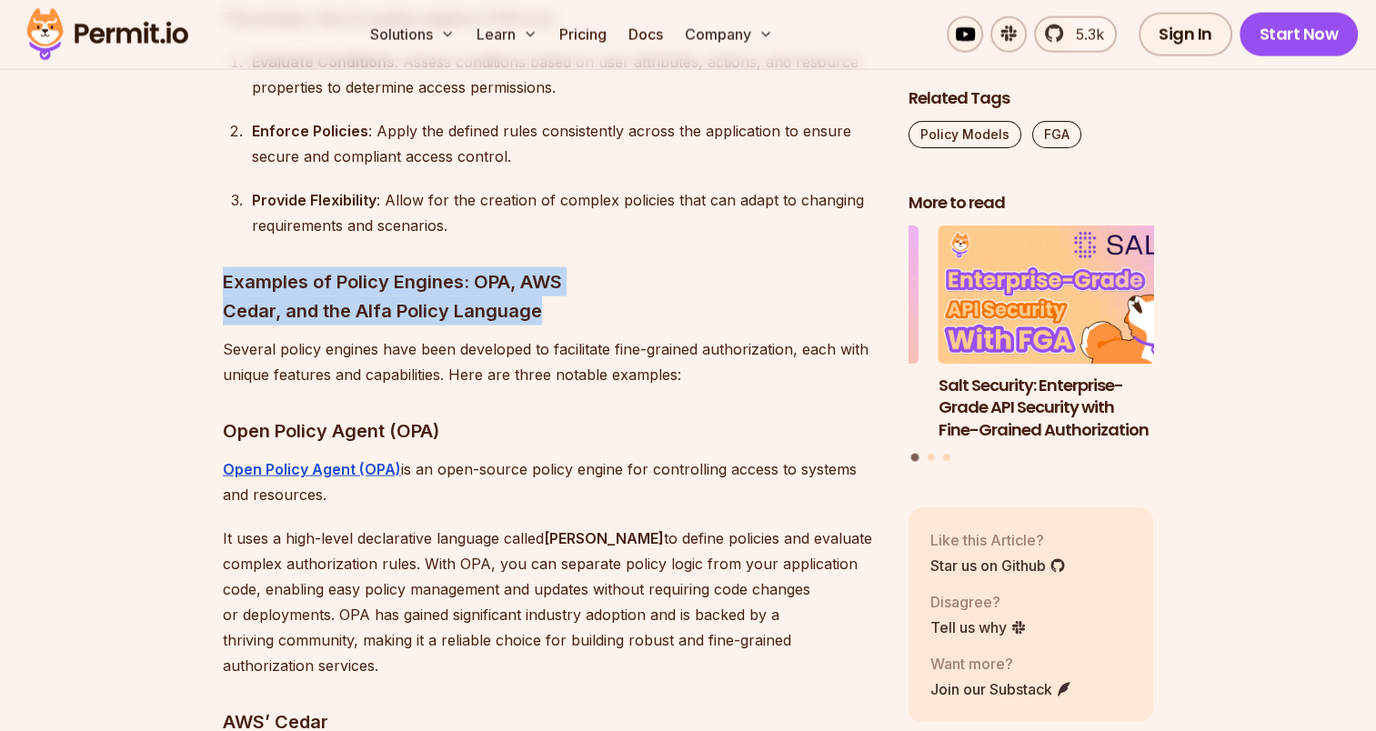
drag, startPoint x: 227, startPoint y: 175, endPoint x: 545, endPoint y: 206, distance: 319.0
click at [545, 267] on h3 "Examples of Policy Engines: OPA, AWS Cedar, and the Alfa Policy Language" at bounding box center [551, 296] width 657 height 58
click at [376, 267] on h3 "Examples of Policy Engines: OPA, AWS Cedar, and the Alfa Policy Language" at bounding box center [551, 296] width 657 height 58
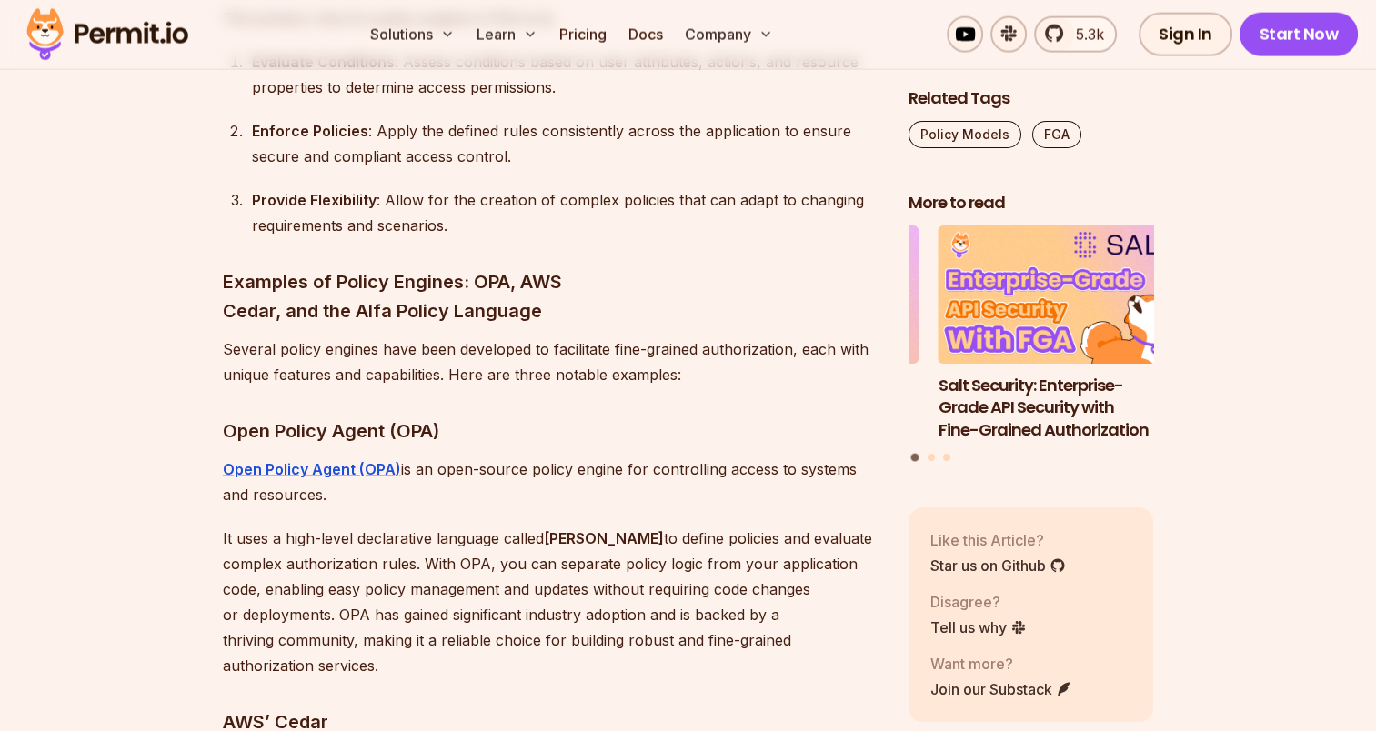
scroll to position [10868, 0]
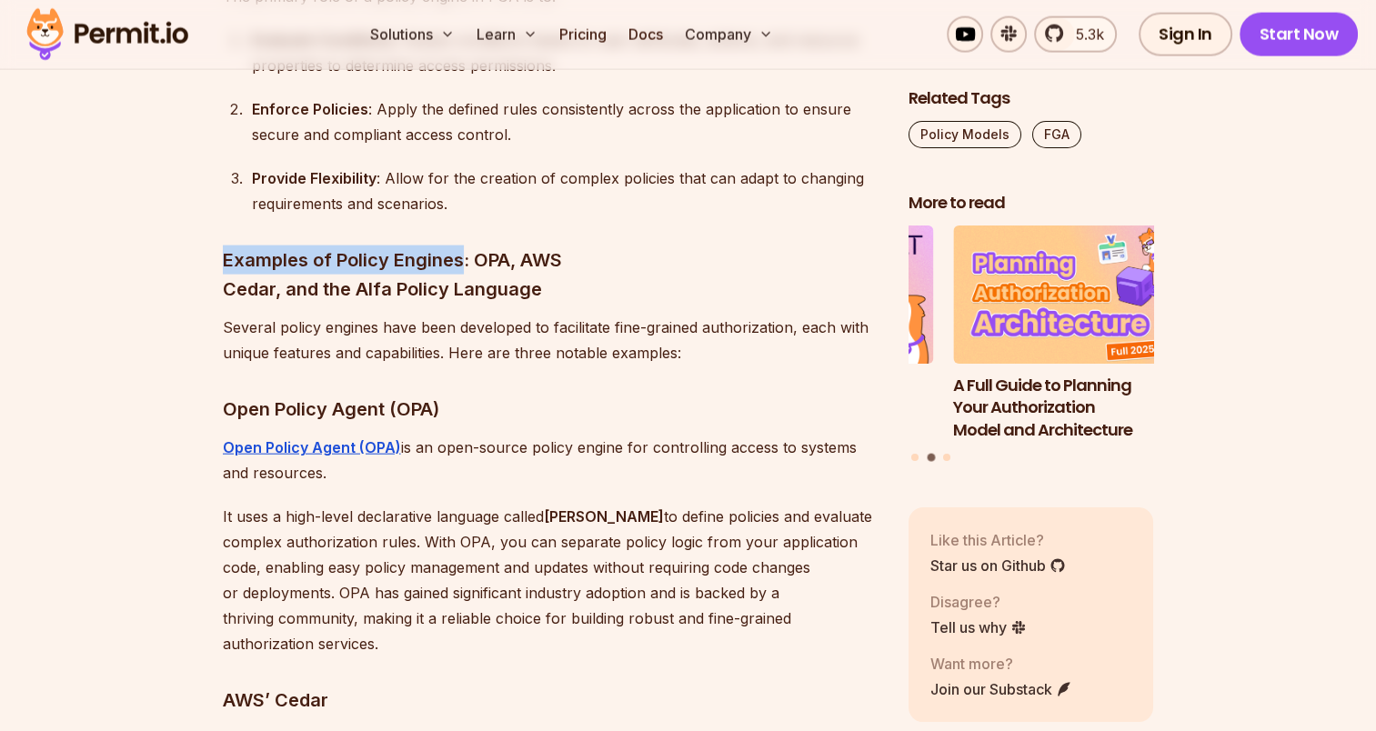
drag, startPoint x: 222, startPoint y: 150, endPoint x: 464, endPoint y: 164, distance: 242.3
click at [464, 246] on h3 "Examples of Policy Engines: OPA, AWS Cedar, and the Alfa Policy Language" at bounding box center [551, 275] width 657 height 58
drag, startPoint x: 464, startPoint y: 164, endPoint x: 535, endPoint y: 251, distance: 112.5
click at [535, 315] on p "Several policy engines have been developed to facilitate fine-grained authoriza…" at bounding box center [551, 340] width 657 height 51
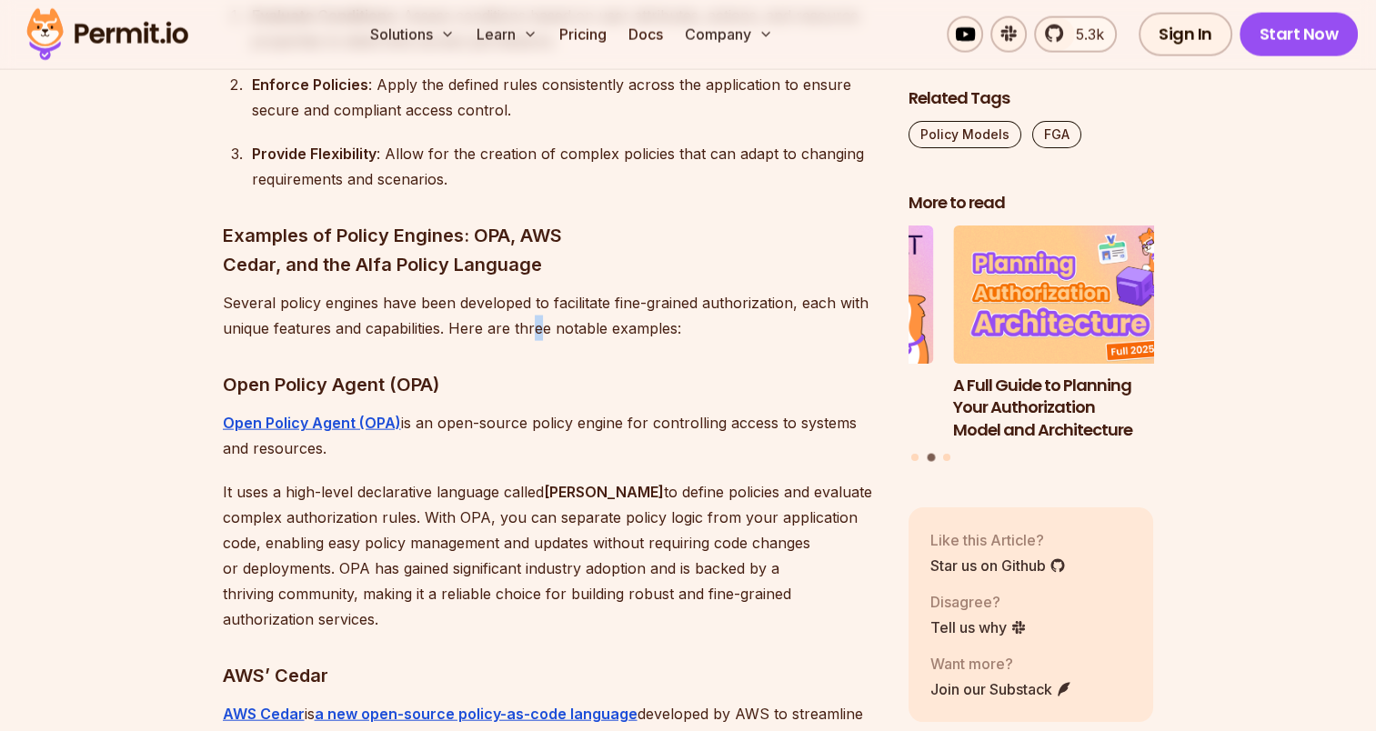
scroll to position [10900, 0]
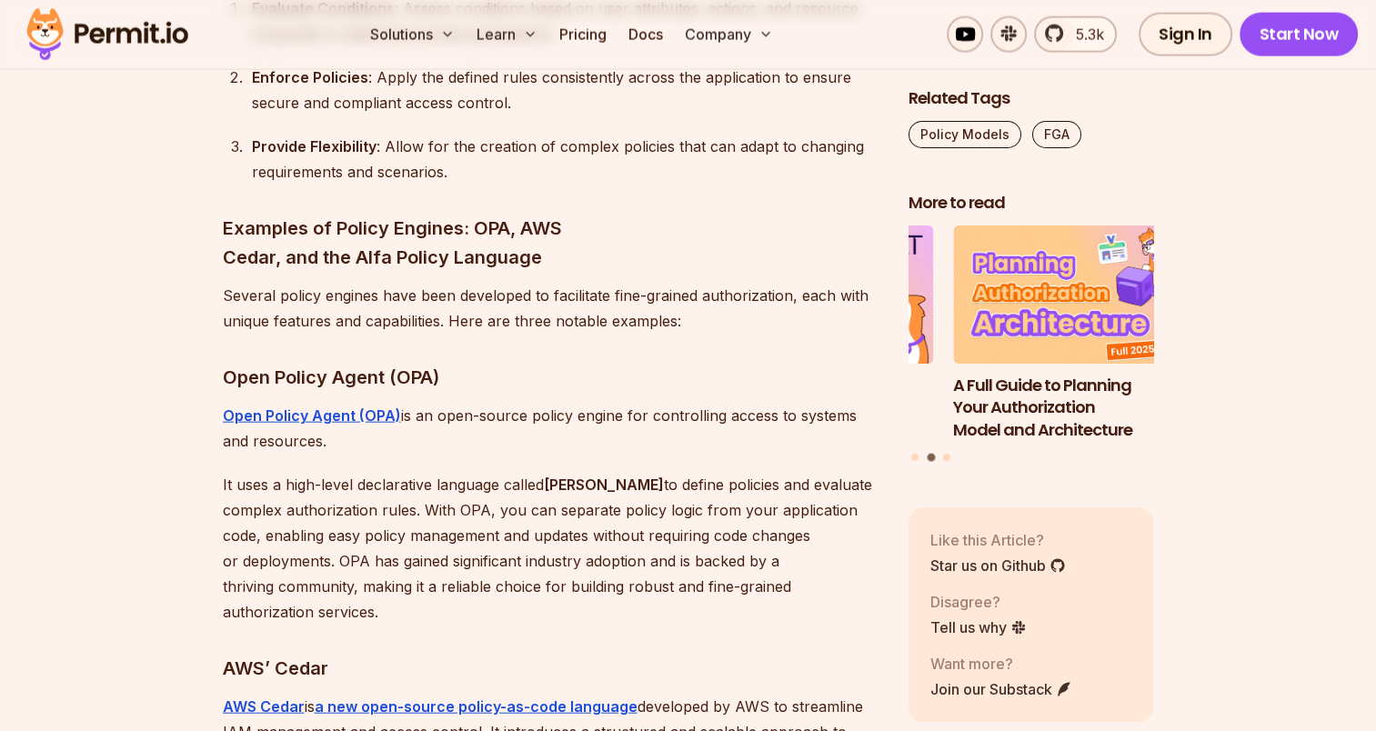
click at [557, 363] on h3 "Open Policy Agent (OPA)" at bounding box center [551, 377] width 657 height 29
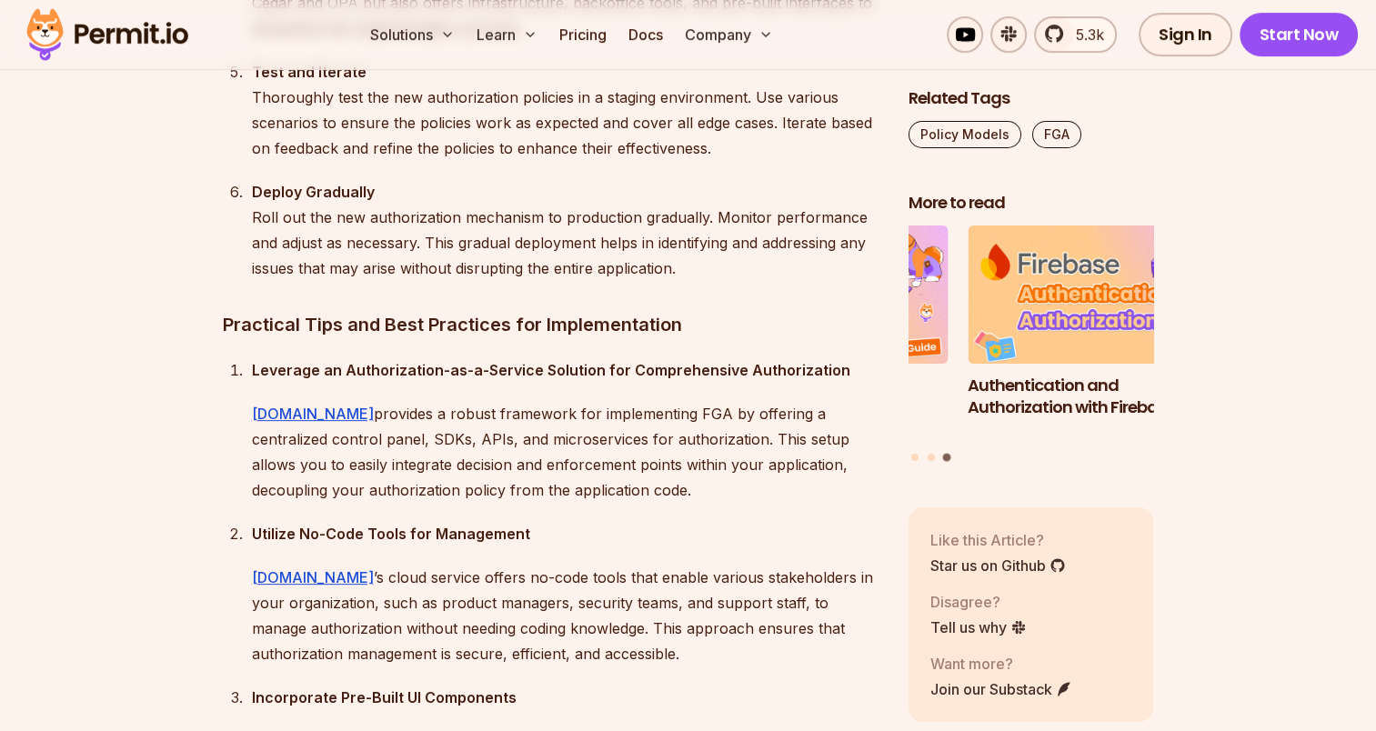
scroll to position [14334, 0]
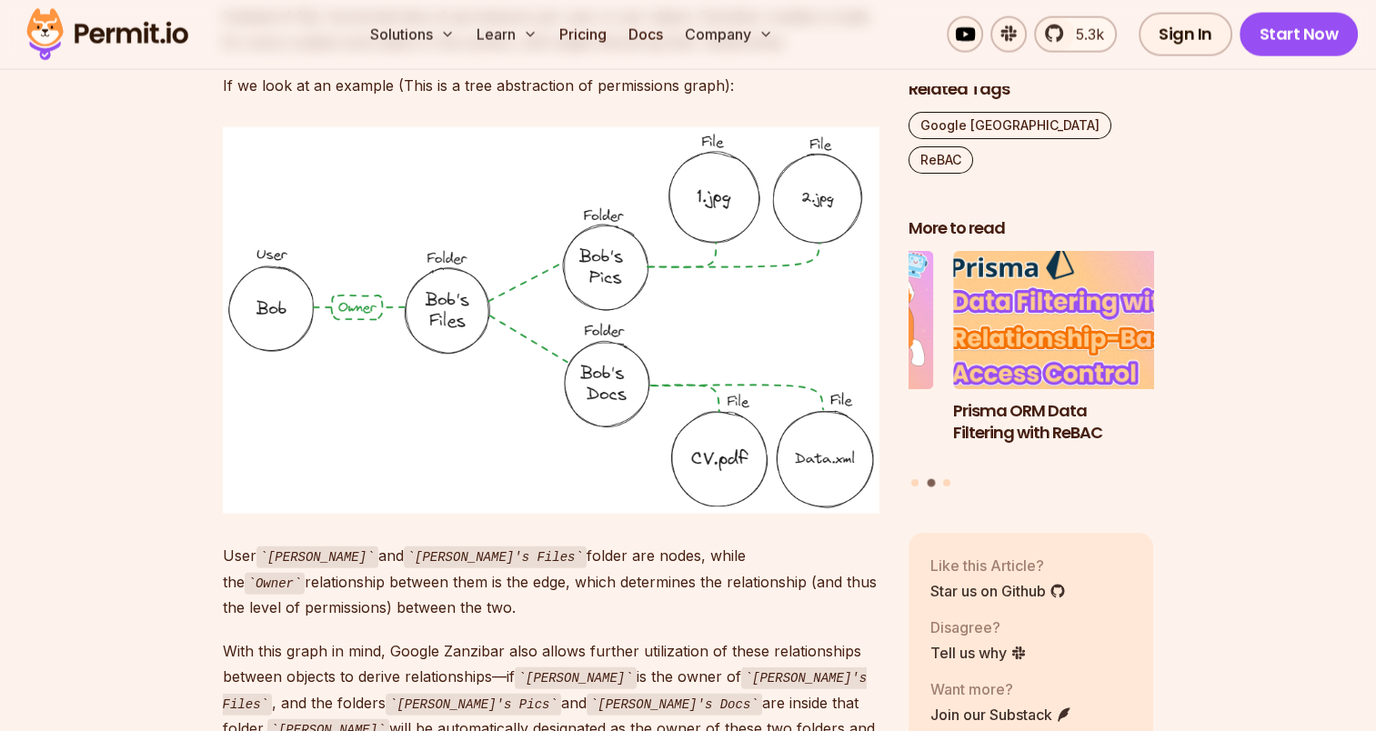
scroll to position [10, 0]
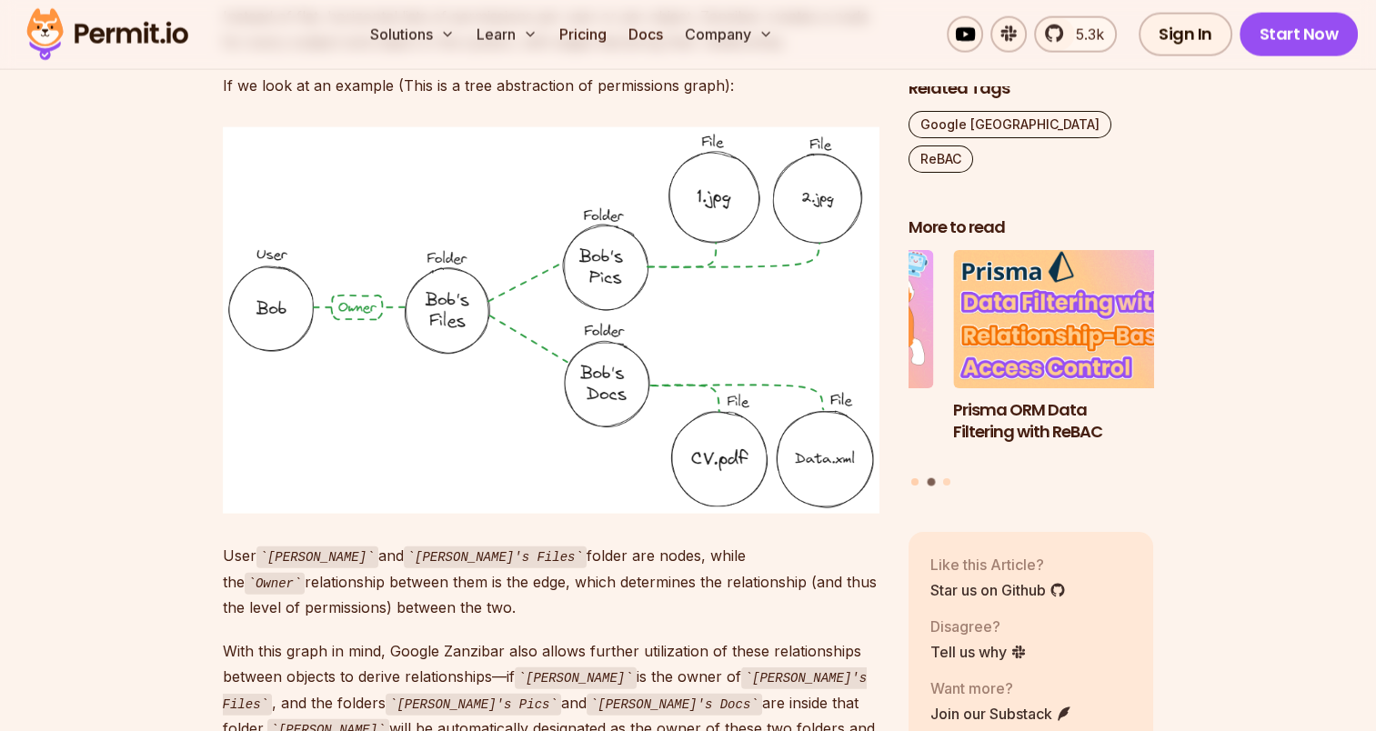
click at [911, 477] on button "Go to slide 1" at bounding box center [914, 480] width 7 height 7
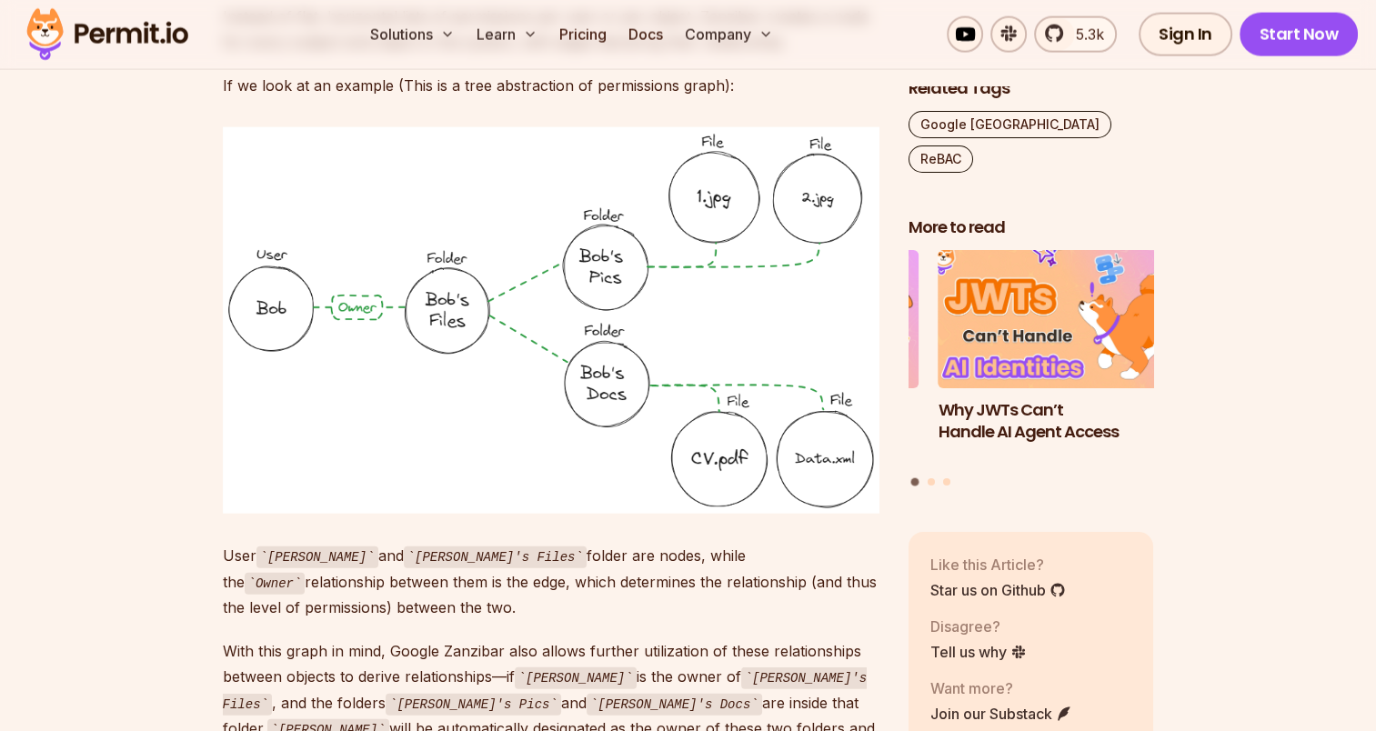
click at [1048, 271] on img "1 of 3" at bounding box center [1061, 319] width 270 height 152
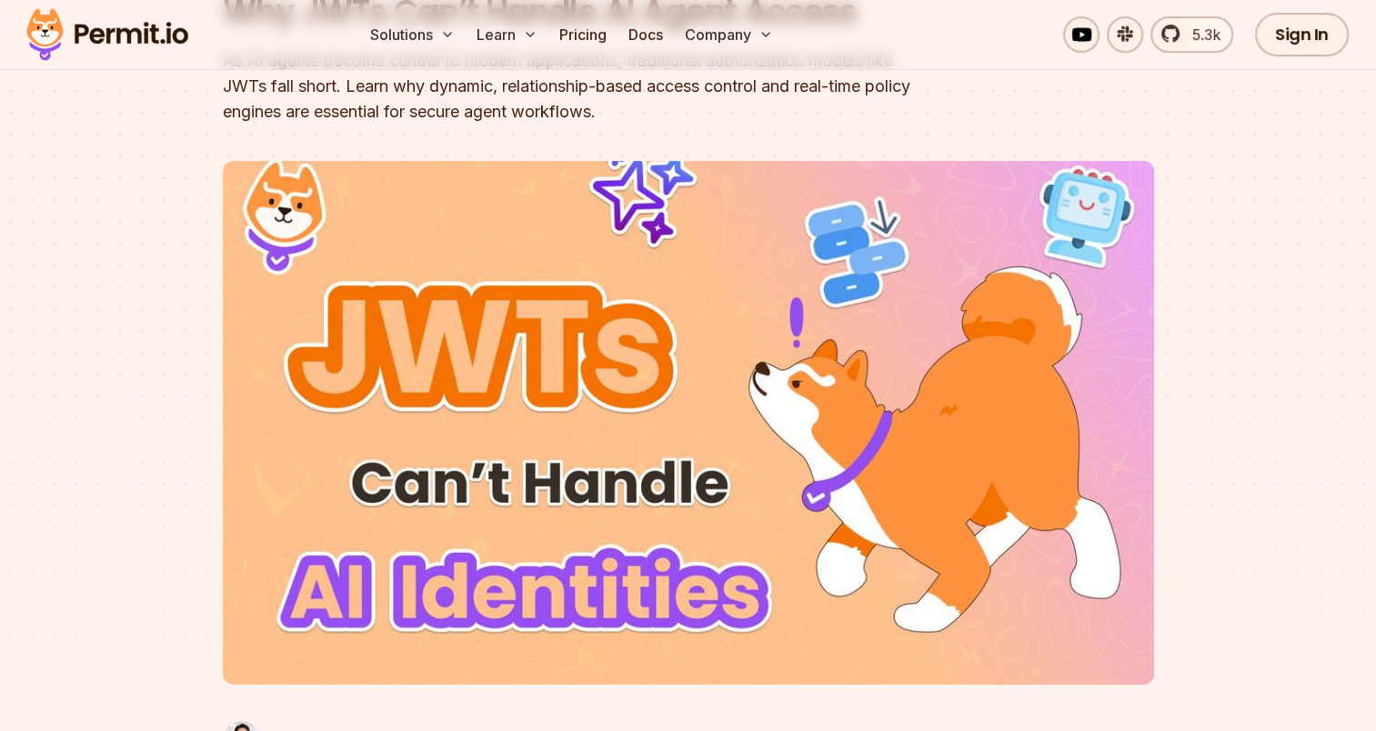
scroll to position [214, 0]
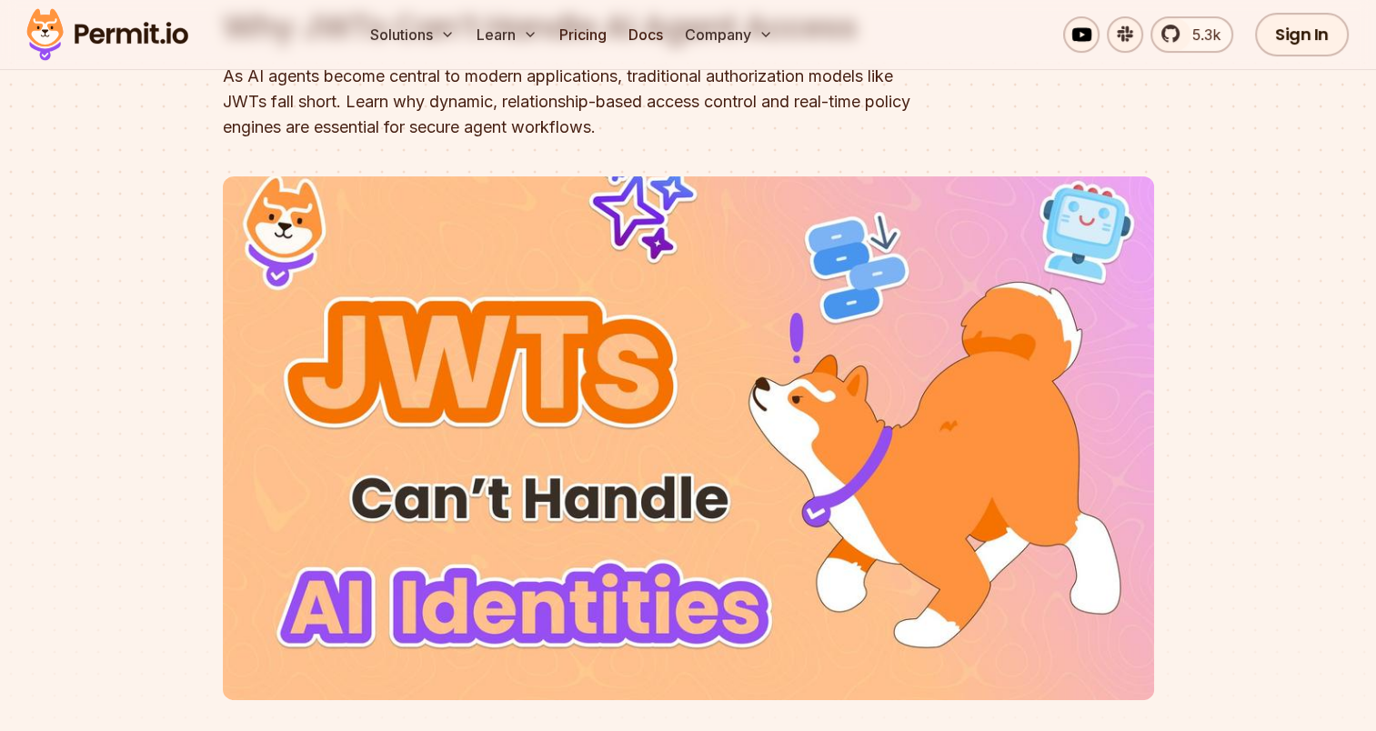
click at [129, 32] on img at bounding box center [107, 35] width 178 height 62
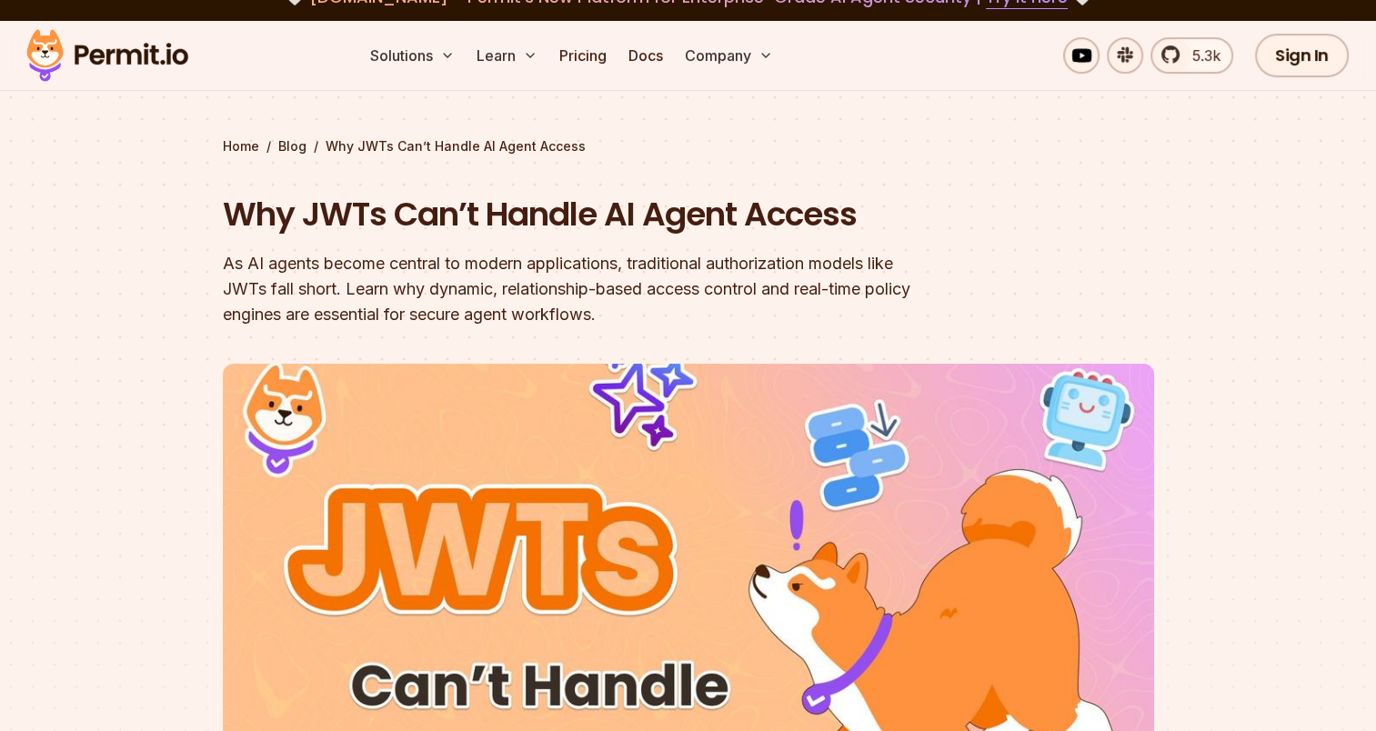
scroll to position [75, 0]
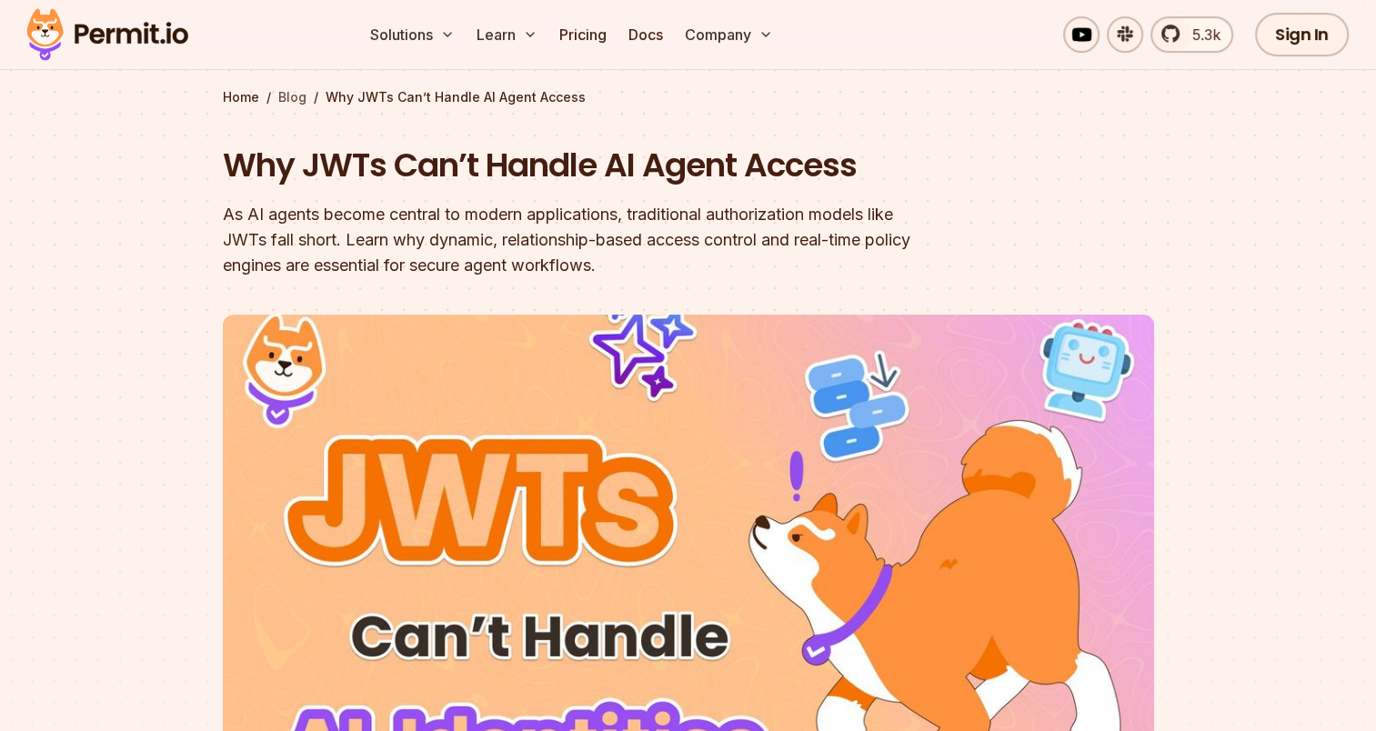
click at [286, 99] on link "Blog" at bounding box center [292, 97] width 28 height 18
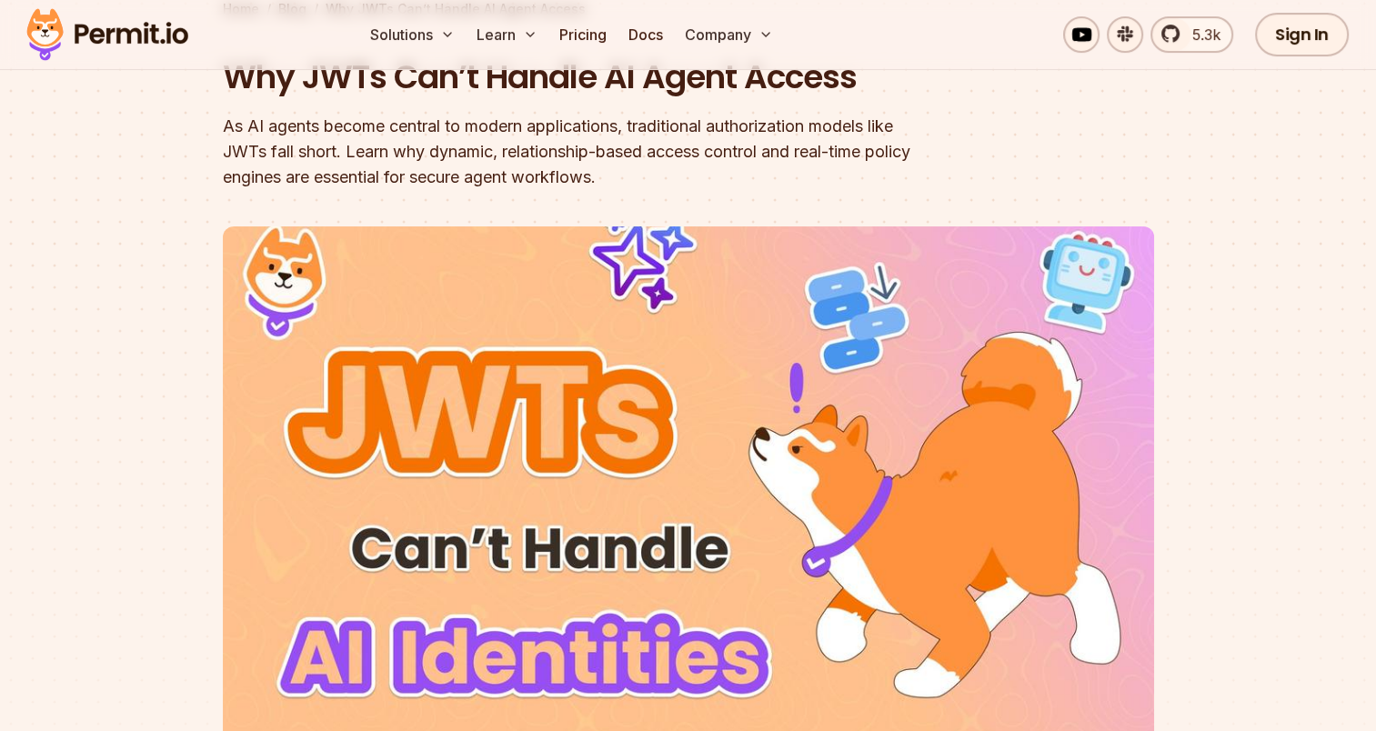
scroll to position [171, 0]
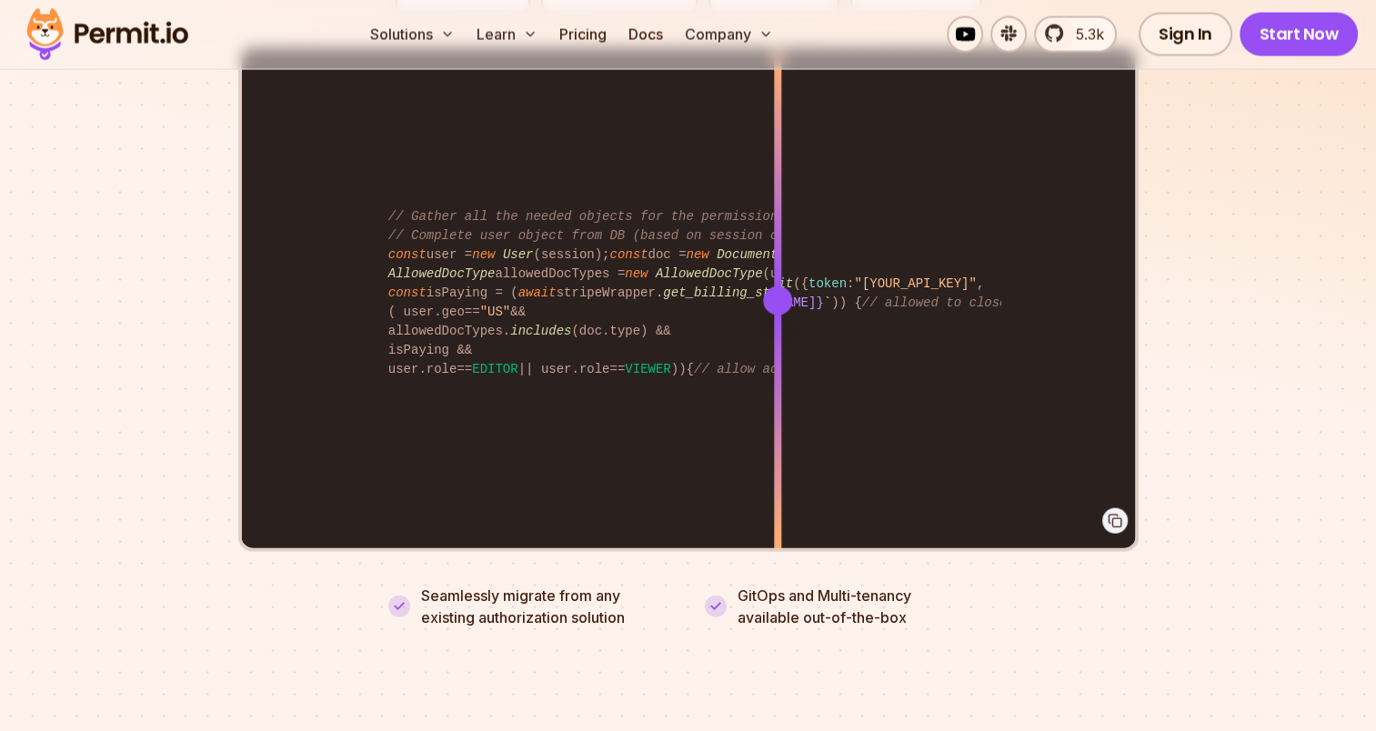
scroll to position [3794, 0]
click at [783, 286] on div at bounding box center [782, 300] width 29 height 29
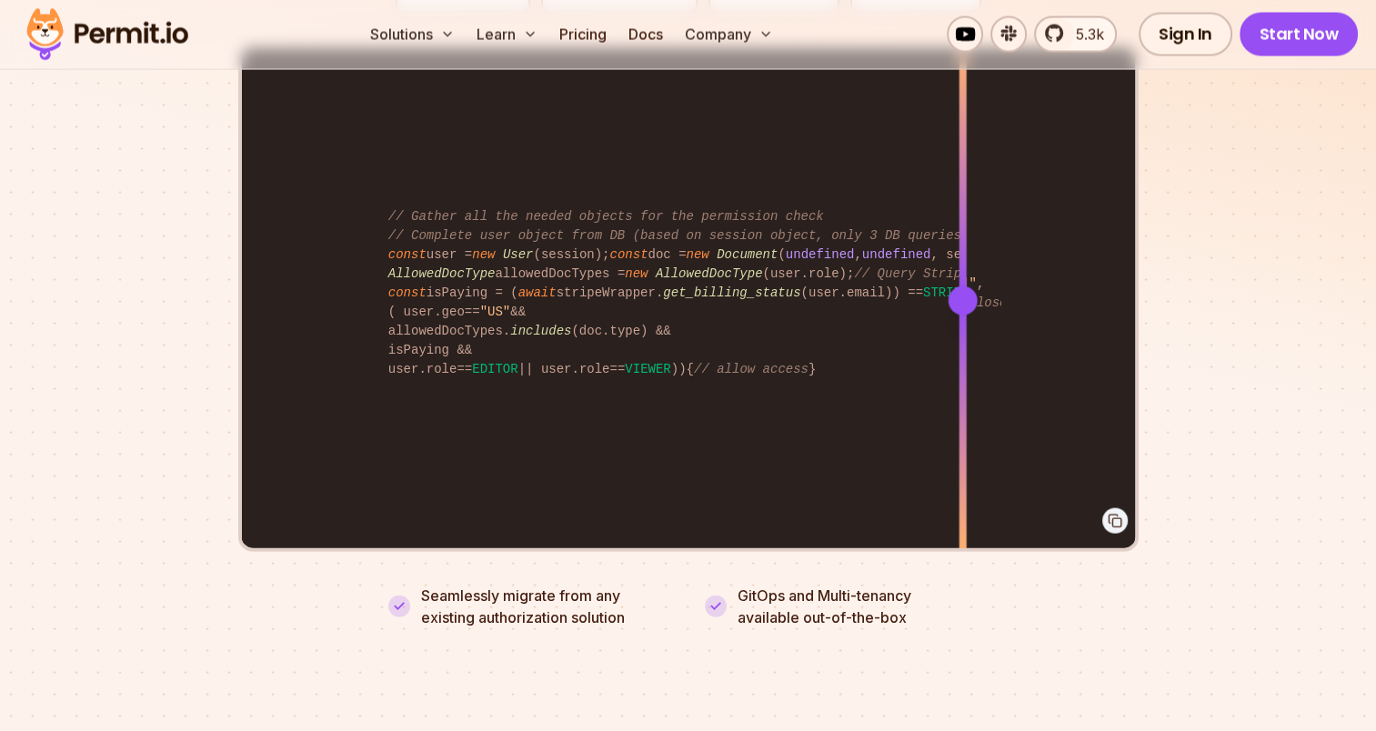
drag, startPoint x: 783, startPoint y: 280, endPoint x: 994, endPoint y: 272, distance: 211.1
click at [977, 286] on div at bounding box center [962, 300] width 29 height 29
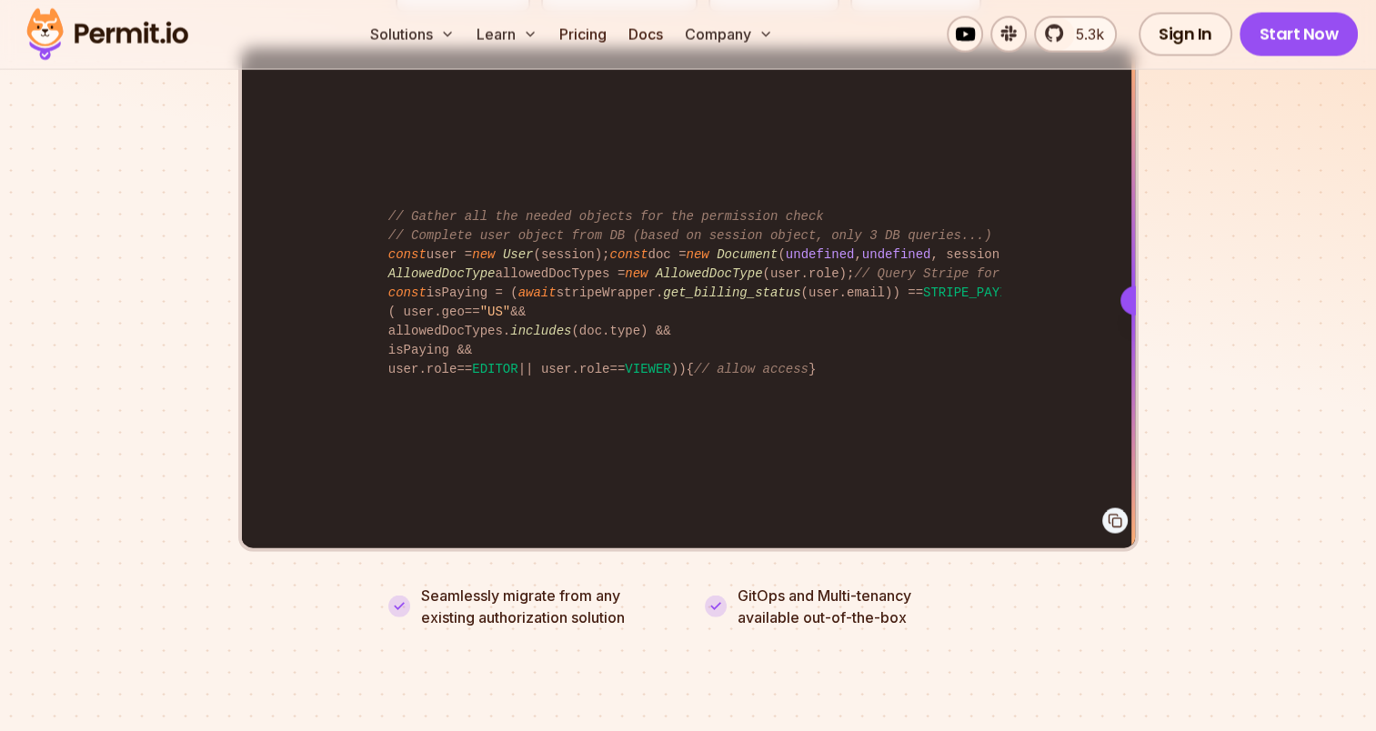
drag, startPoint x: 994, startPoint y: 272, endPoint x: 1171, endPoint y: 236, distance: 181.0
click at [1171, 236] on section "Fully functional authorization in 5 minutes Just add permit.check() to your cod…" at bounding box center [688, 148] width 1376 height 1136
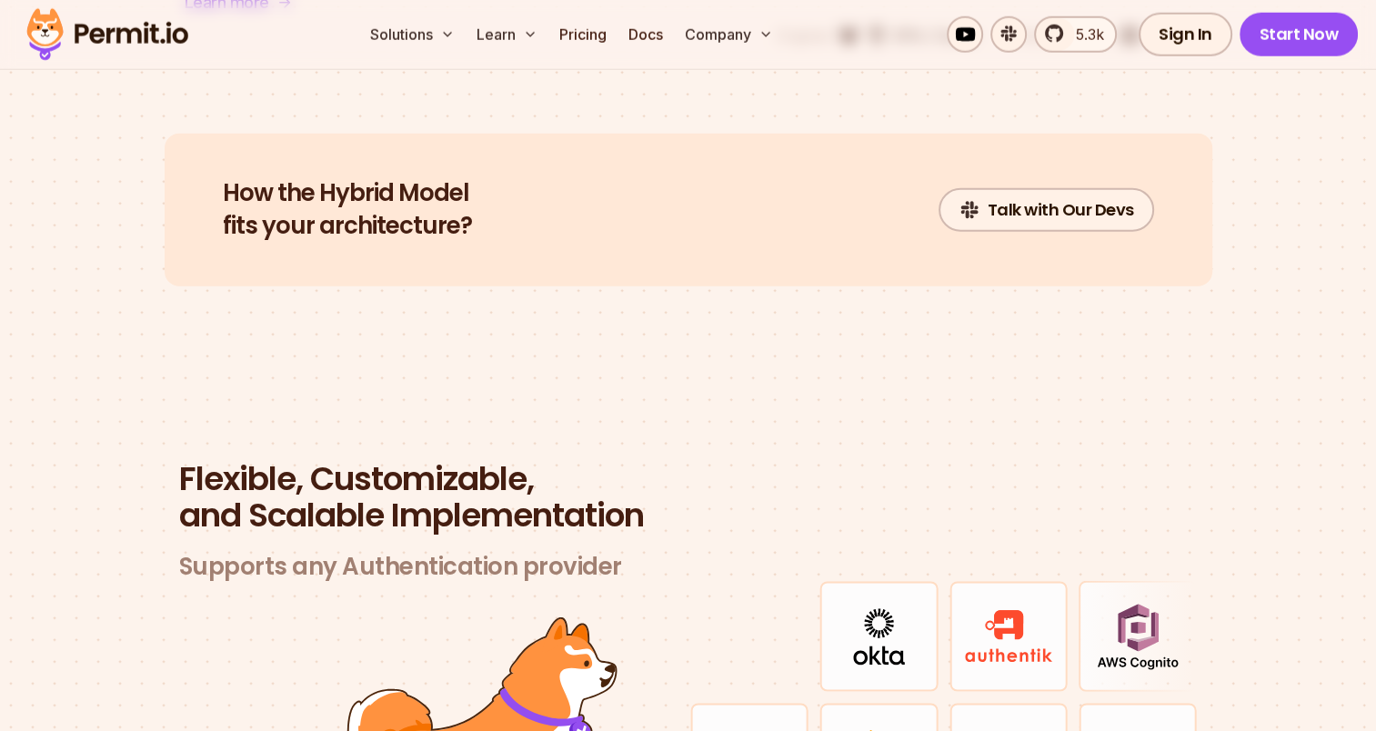
scroll to position [4983, 0]
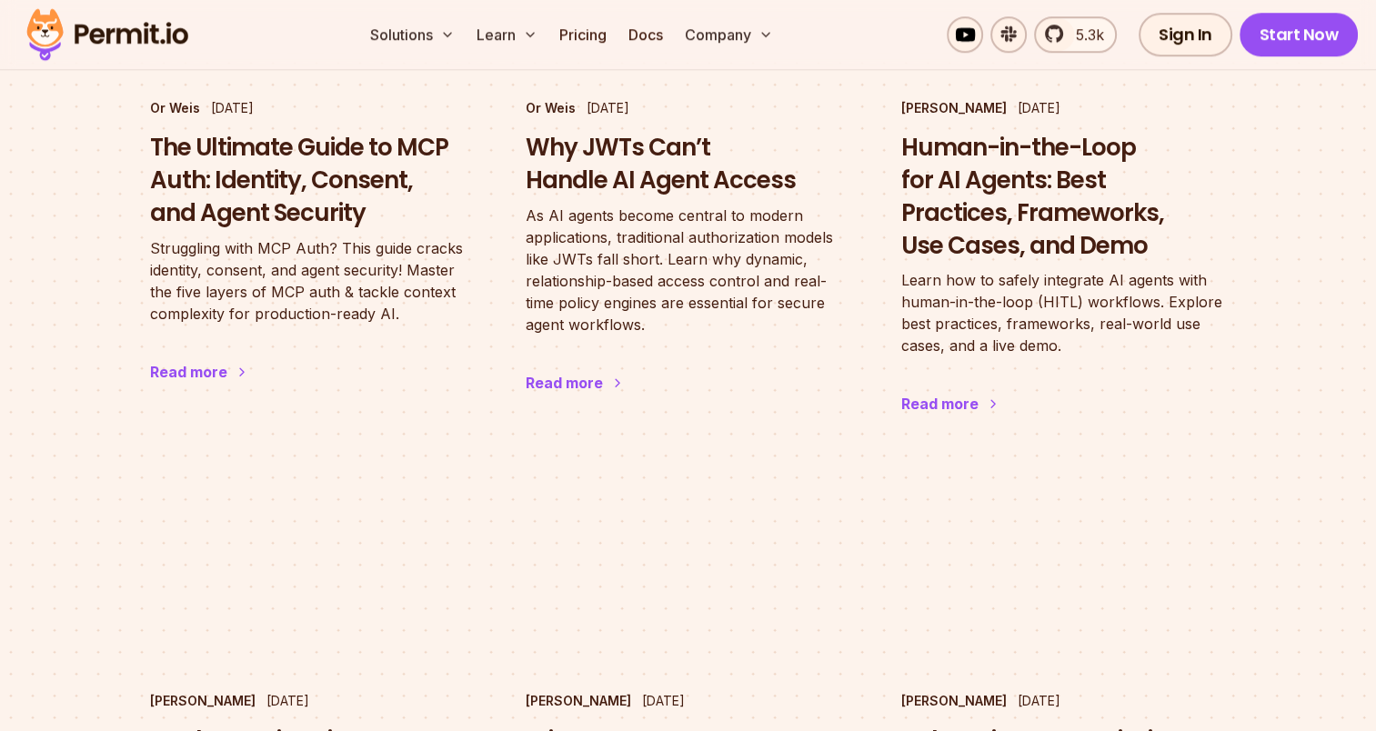
scroll to position [1290, 0]
